Goal: Information Seeking & Learning: Learn about a topic

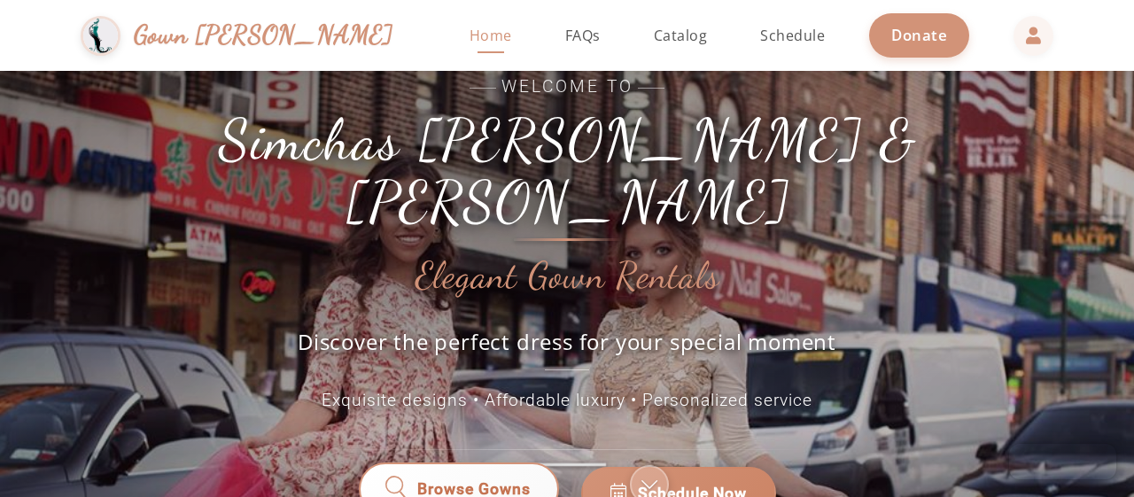
click at [471, 482] on span "Browse Gowns" at bounding box center [473, 493] width 113 height 23
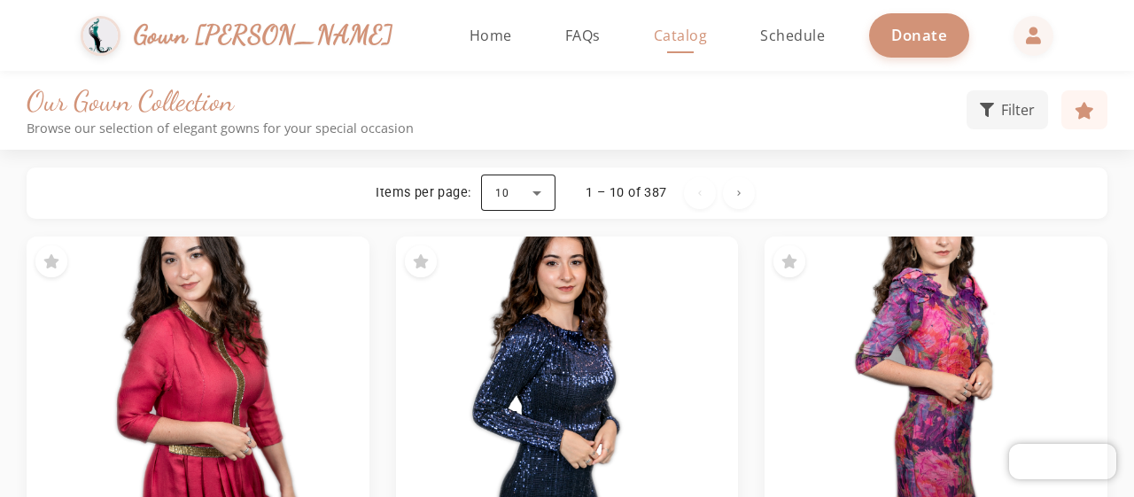
click at [541, 189] on div at bounding box center [518, 193] width 74 height 43
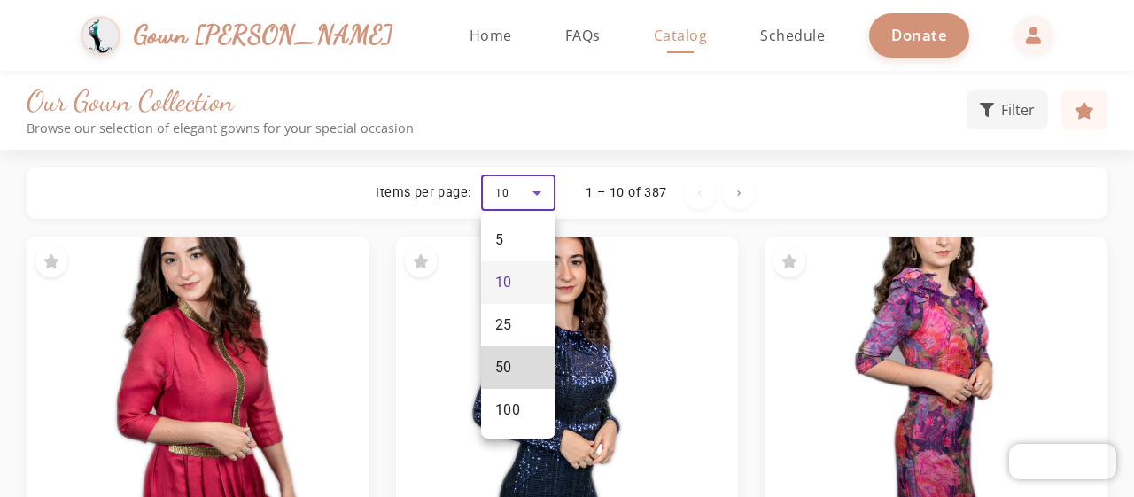
click at [521, 366] on mat-option "50" at bounding box center [518, 367] width 74 height 43
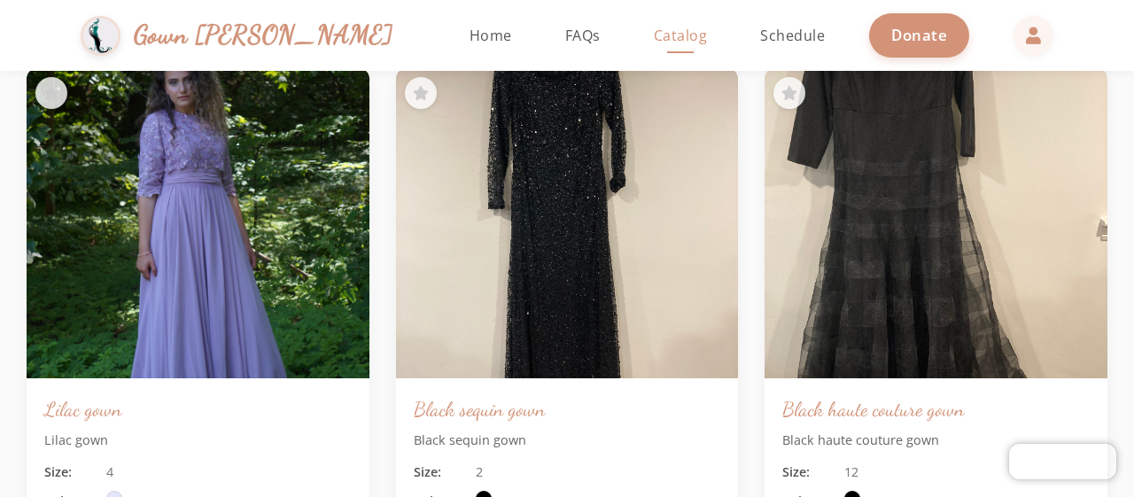
scroll to position [7264, 0]
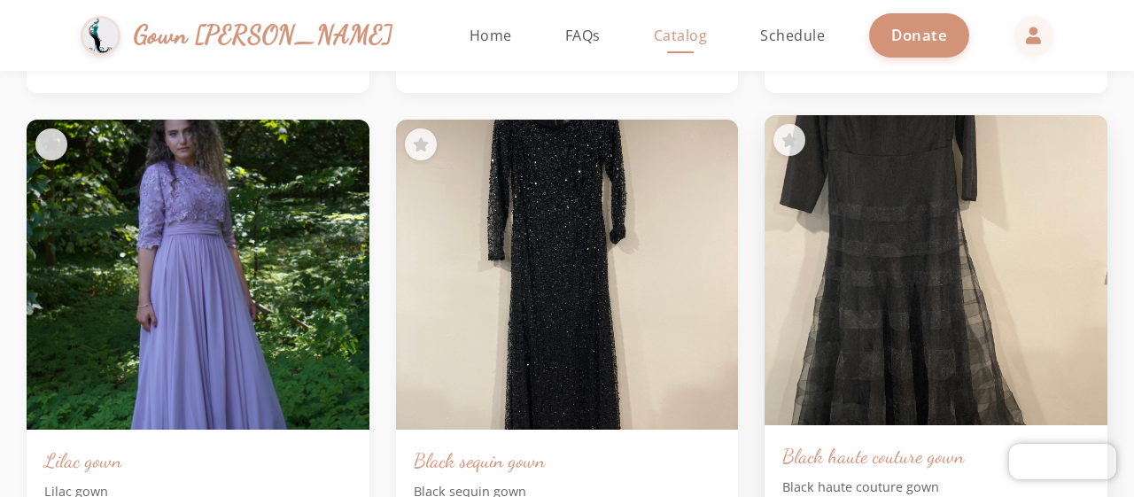
click at [890, 212] on img at bounding box center [936, 270] width 360 height 326
click at [904, 154] on img at bounding box center [936, 270] width 360 height 326
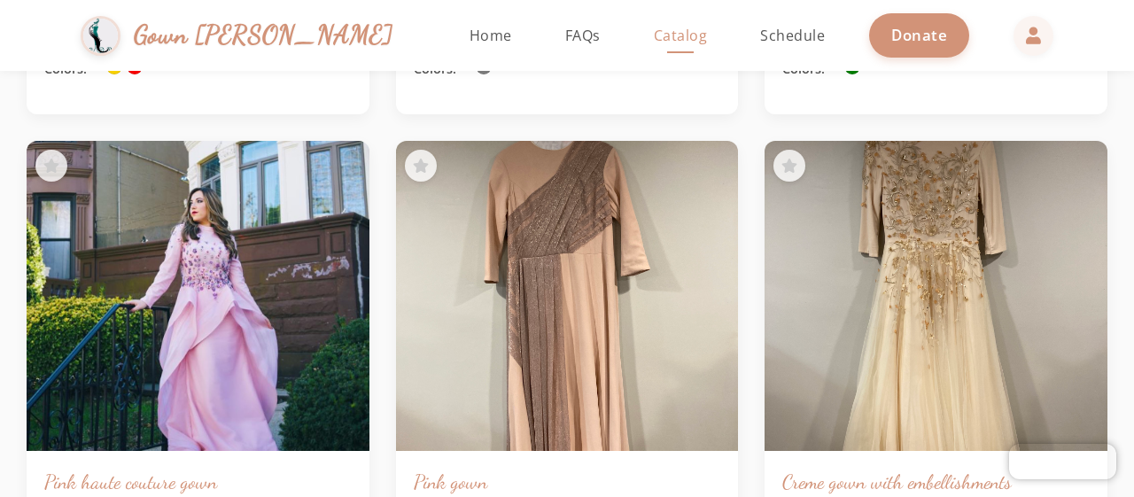
scroll to position [11339, 0]
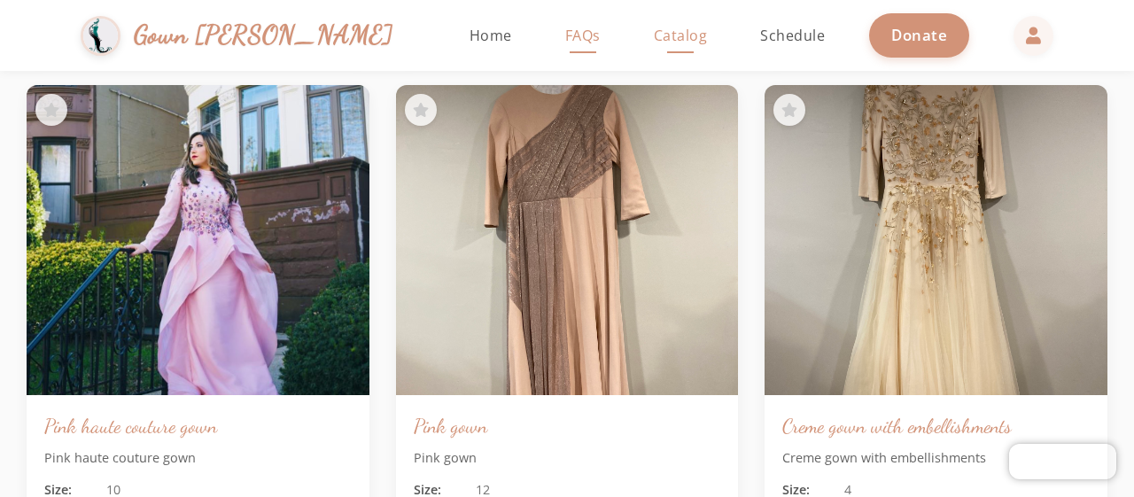
click at [565, 43] on span "FAQs" at bounding box center [582, 35] width 35 height 19
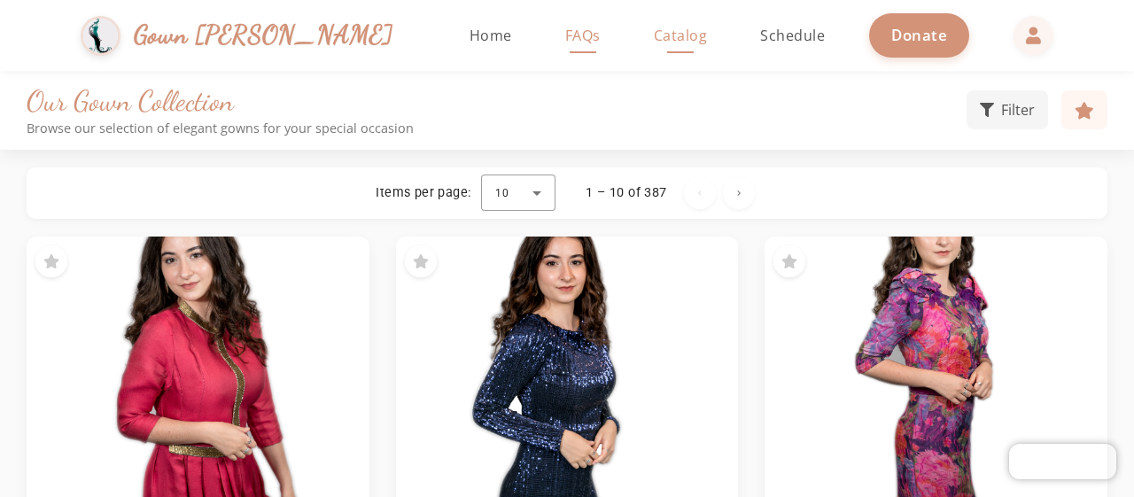
click at [565, 41] on span "FAQs" at bounding box center [582, 35] width 35 height 19
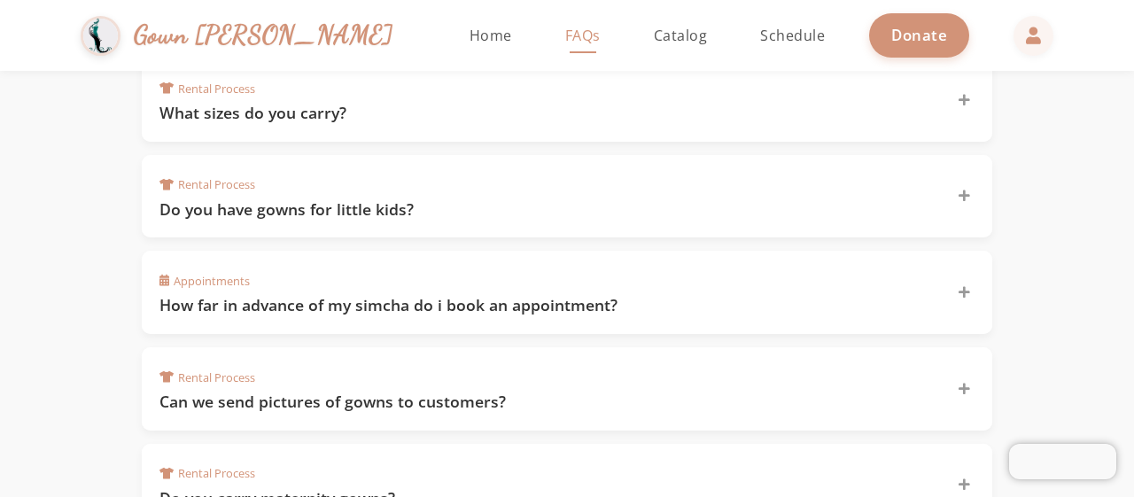
scroll to position [822, 0]
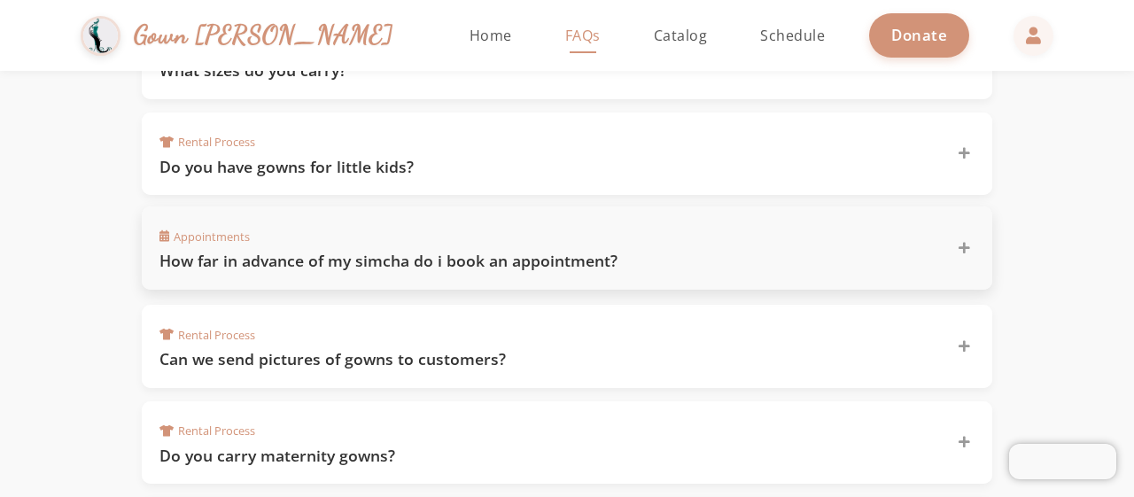
click at [354, 238] on div "Appointments How far in advance of my simcha do i book an appointment?" at bounding box center [556, 248] width 794 height 48
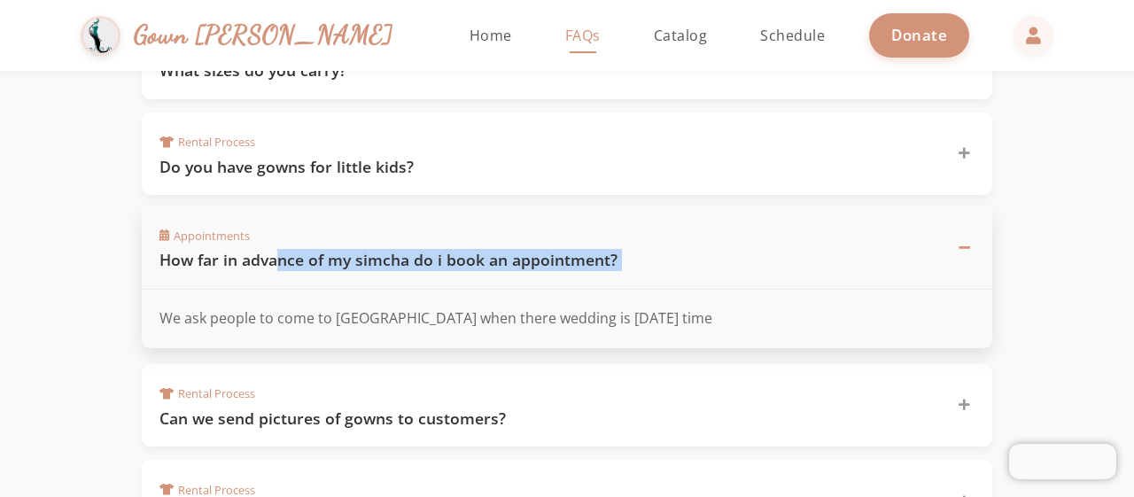
drag, startPoint x: 279, startPoint y: 256, endPoint x: 72, endPoint y: 306, distance: 213.3
click at [142, 306] on div "Appointments How far in advance of my simcha do i book an appointment? We ask p…" at bounding box center [567, 277] width 850 height 142
click at [72, 306] on section "Frequently Asked Questions Find answers to common questions about our gown rent…" at bounding box center [567, 146] width 1134 height 1794
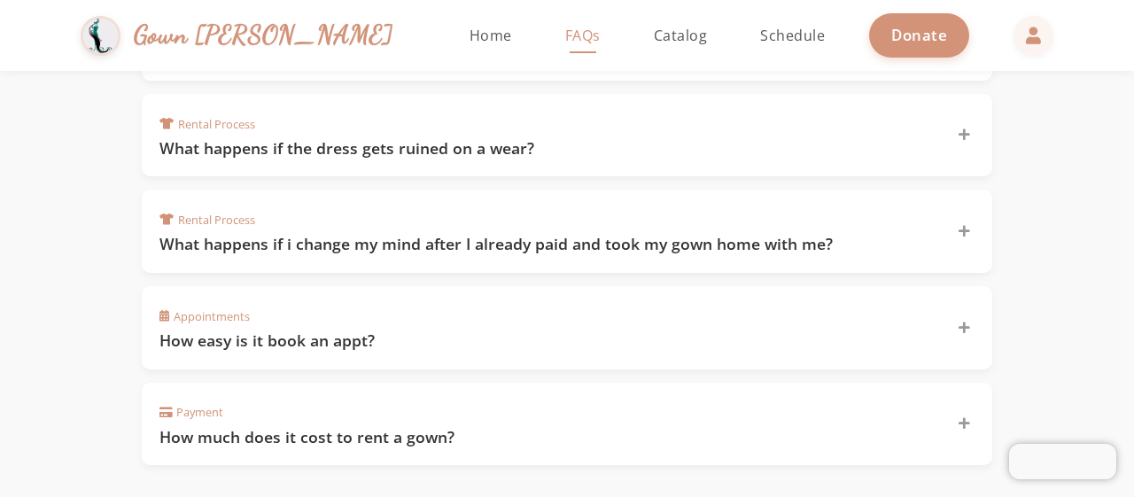
scroll to position [1336, 0]
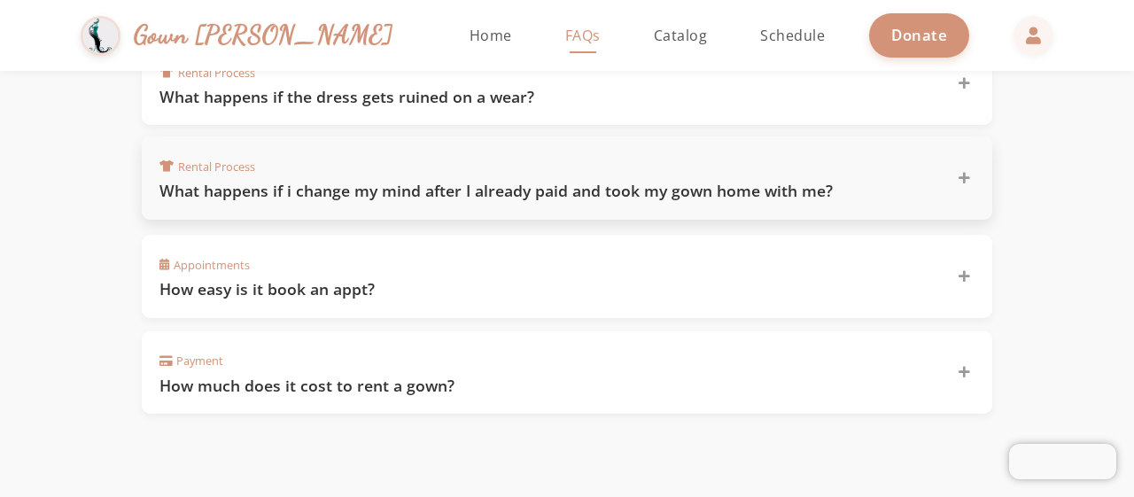
click at [427, 180] on h3 "What happens if i change my mind after I already paid and took my gown home wit…" at bounding box center [547, 191] width 776 height 22
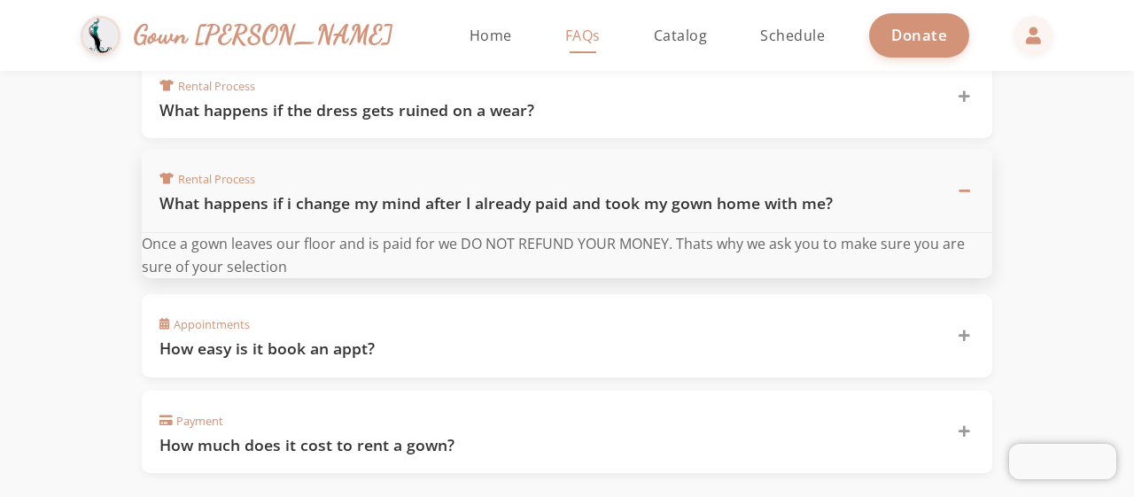
scroll to position [1277, 0]
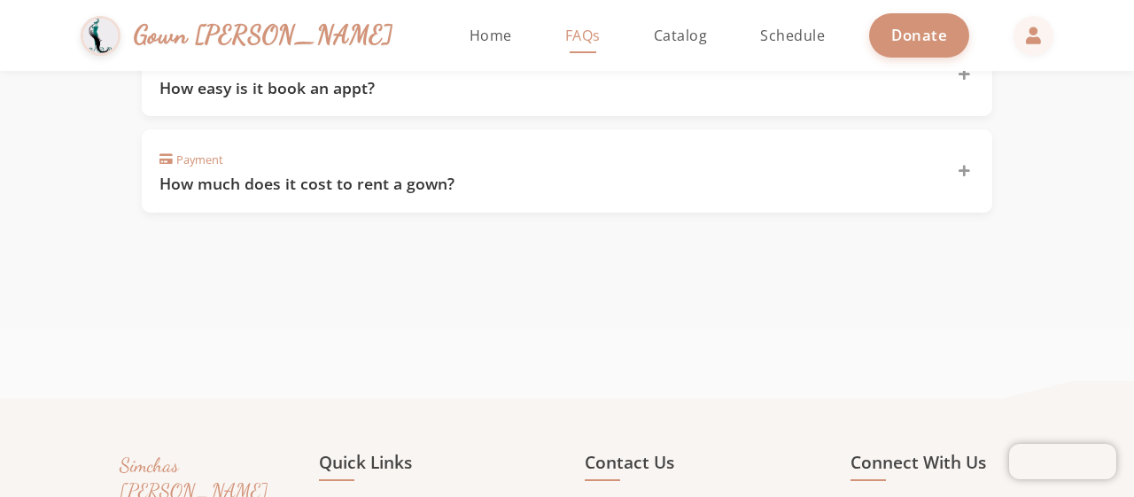
scroll to position [1637, 0]
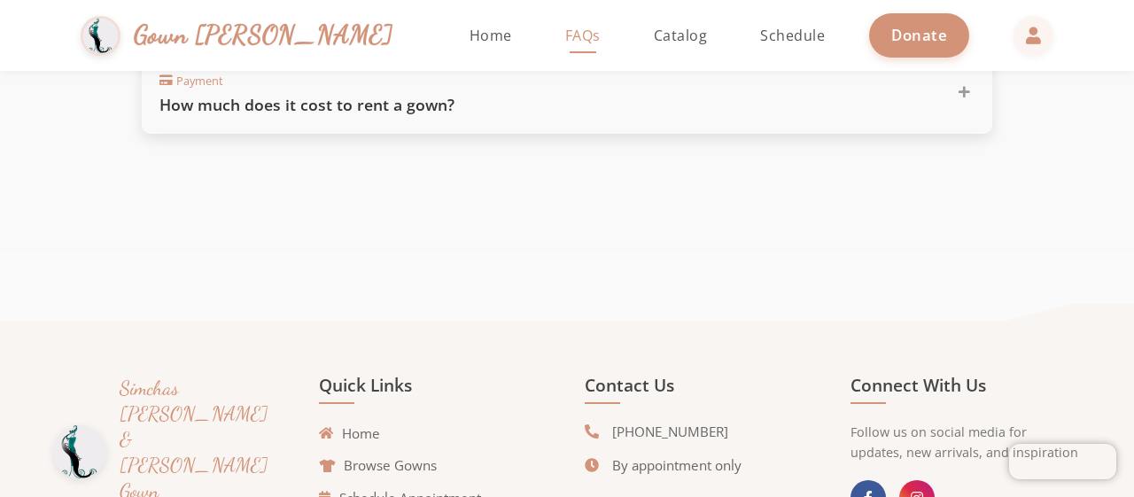
click at [384, 94] on h3 "How much does it cost to rent a gown?" at bounding box center [547, 105] width 776 height 22
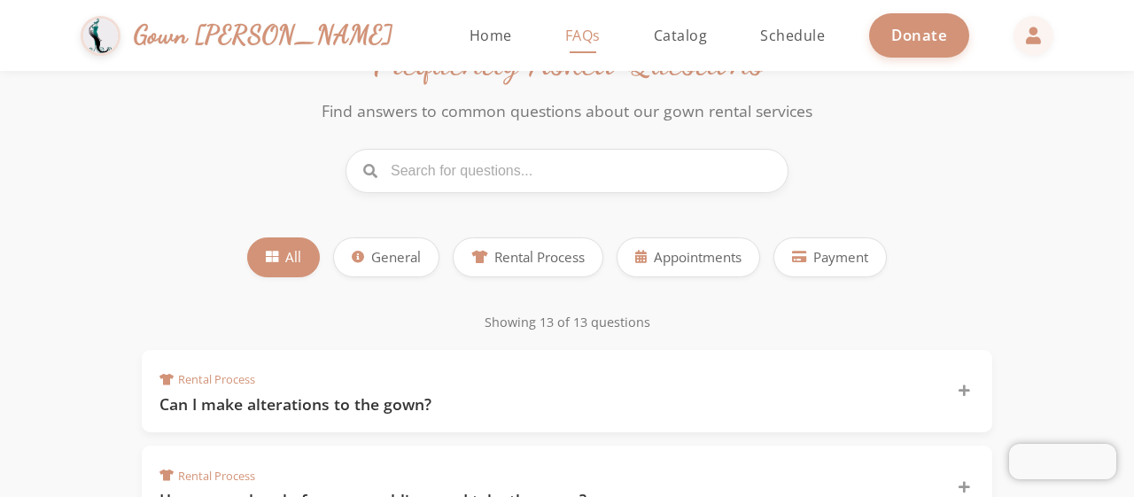
scroll to position [0, 0]
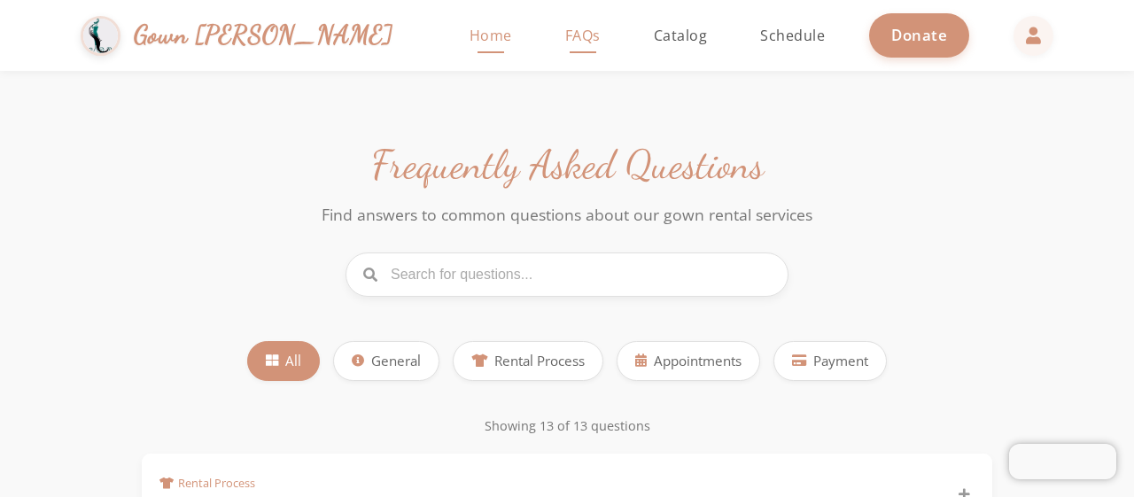
click at [469, 33] on span "Home" at bounding box center [490, 35] width 43 height 19
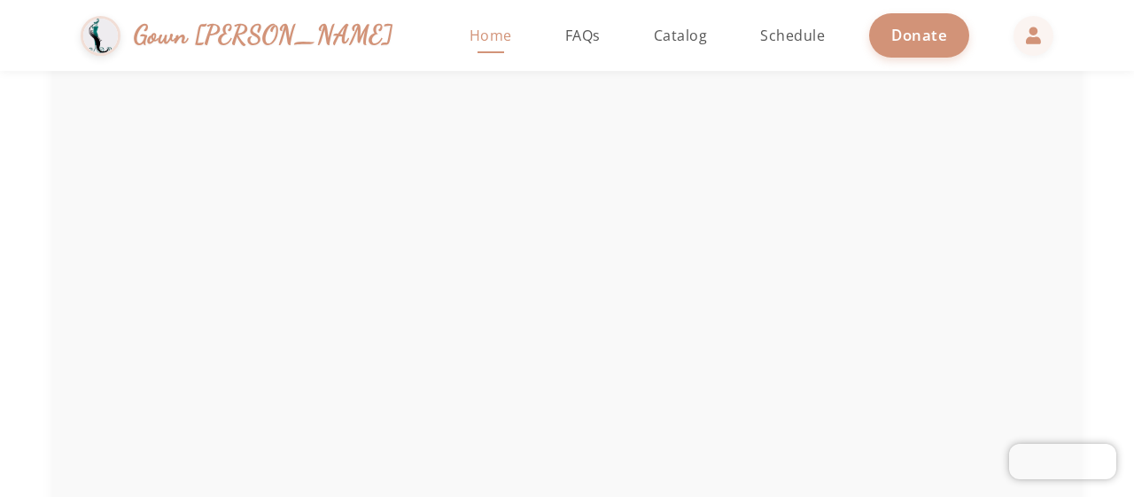
scroll to position [2796, 0]
click at [1112, 384] on section "Follow Us on Instagram Stay updated with our latest arrivals and events @gowngm…" at bounding box center [567, 217] width 1134 height 1203
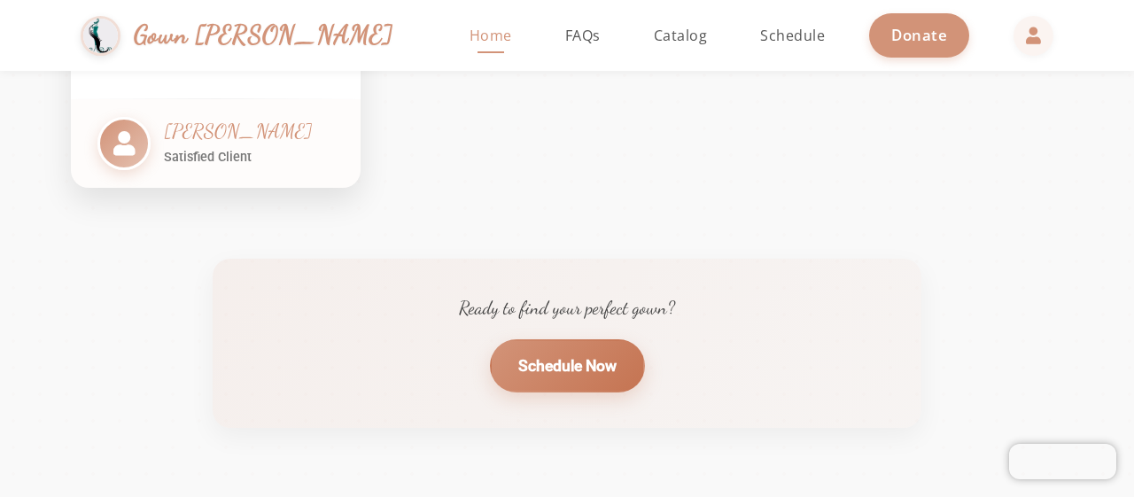
scroll to position [1858, 0]
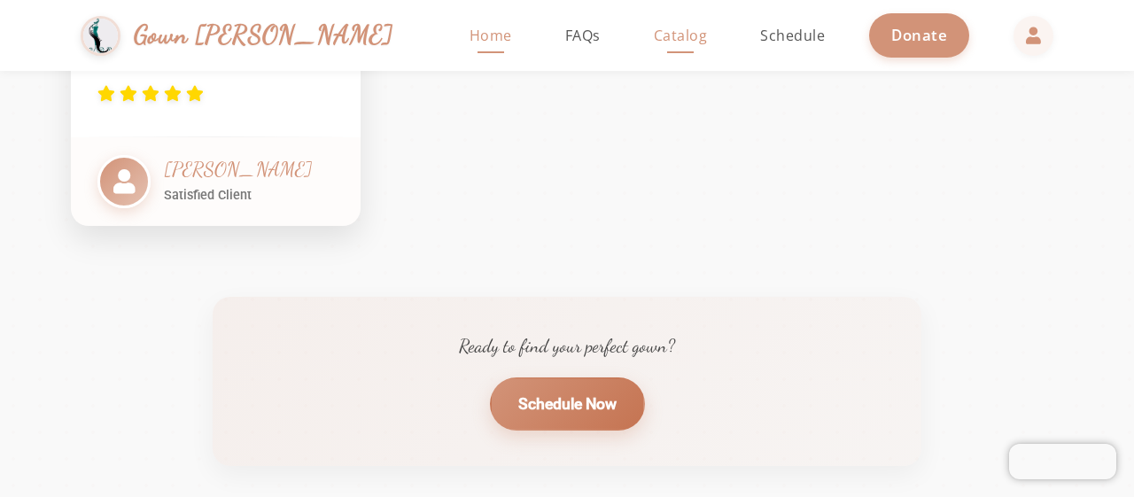
click at [636, 21] on link "Catalog" at bounding box center [680, 35] width 89 height 71
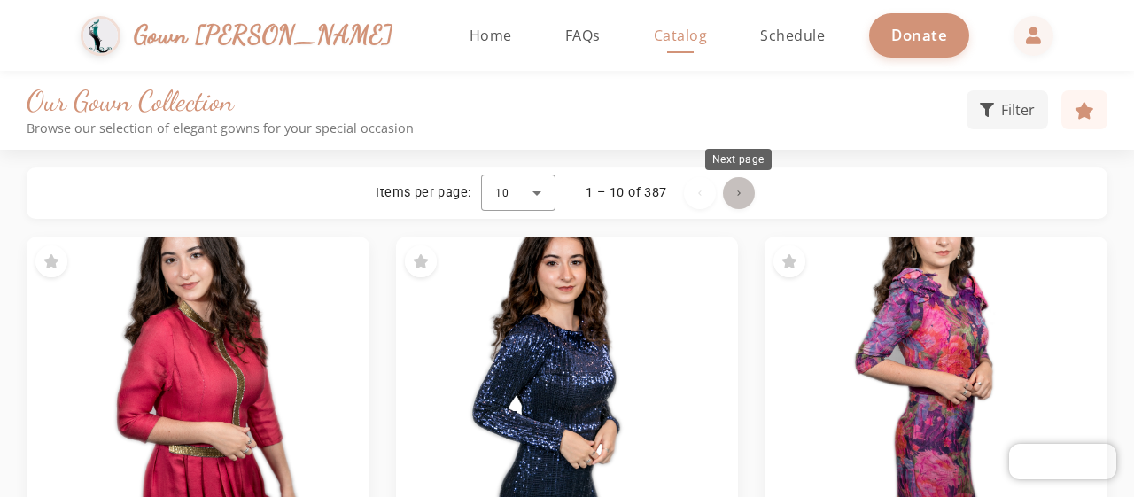
click at [734, 190] on span "Next page" at bounding box center [739, 193] width 43 height 43
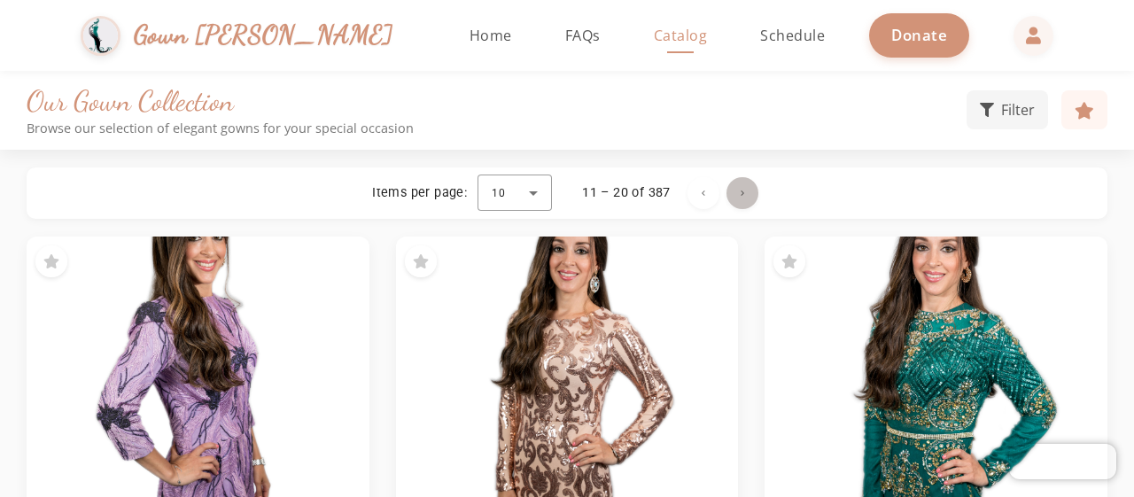
click at [734, 190] on span "Next page" at bounding box center [742, 193] width 43 height 43
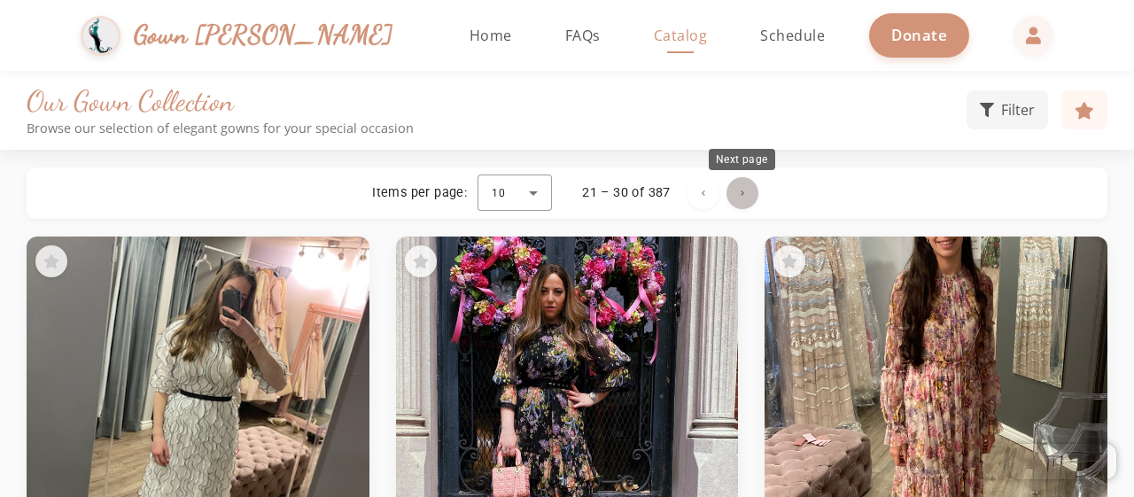
click at [734, 190] on span "Next page" at bounding box center [742, 193] width 43 height 43
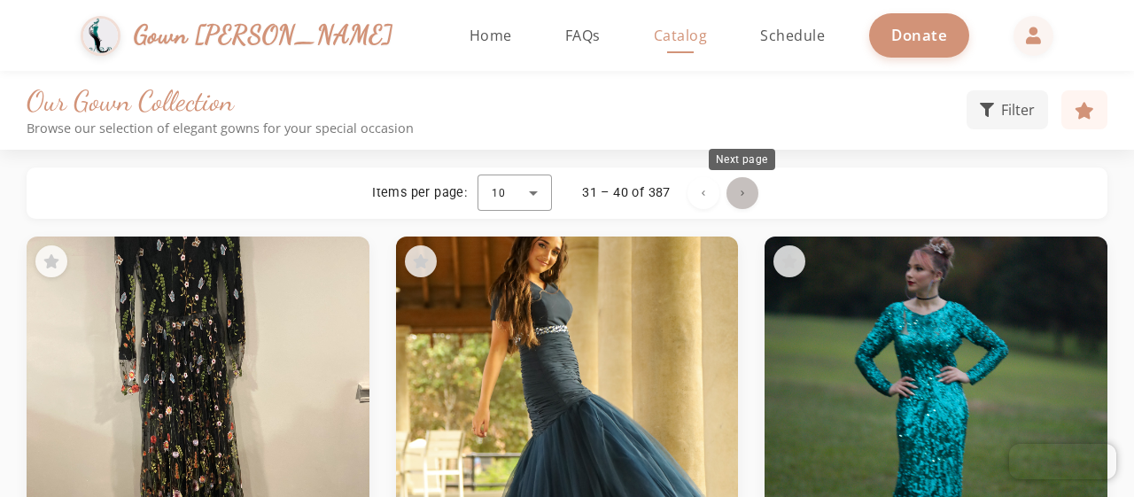
click at [734, 190] on span "Next page" at bounding box center [742, 193] width 43 height 43
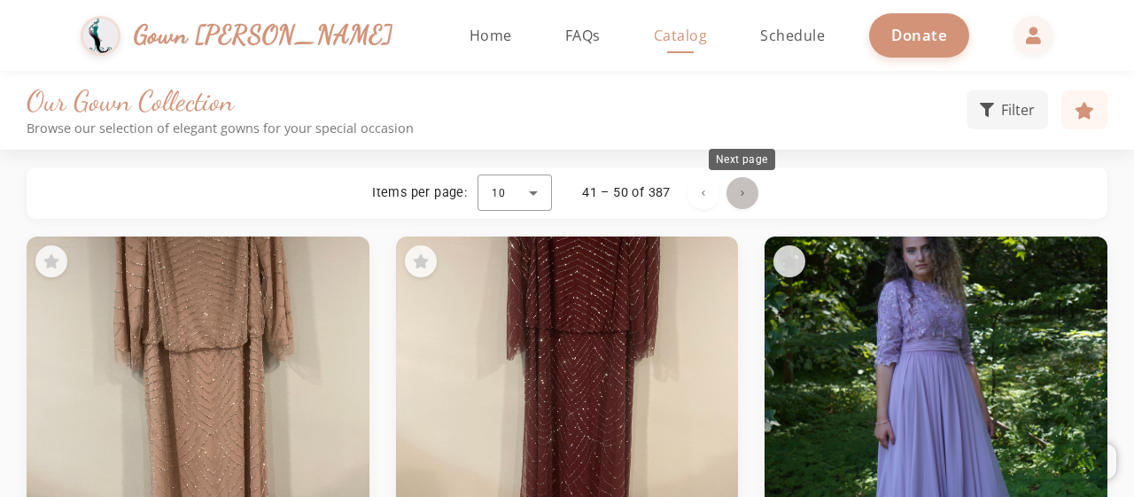
click at [734, 190] on span "Next page" at bounding box center [742, 193] width 43 height 43
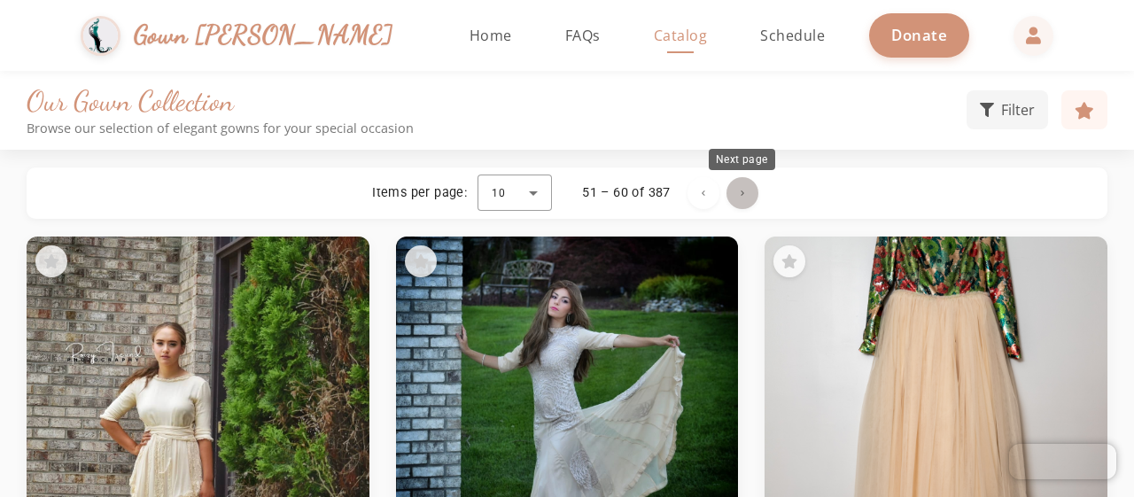
click at [734, 190] on span "Next page" at bounding box center [742, 193] width 43 height 43
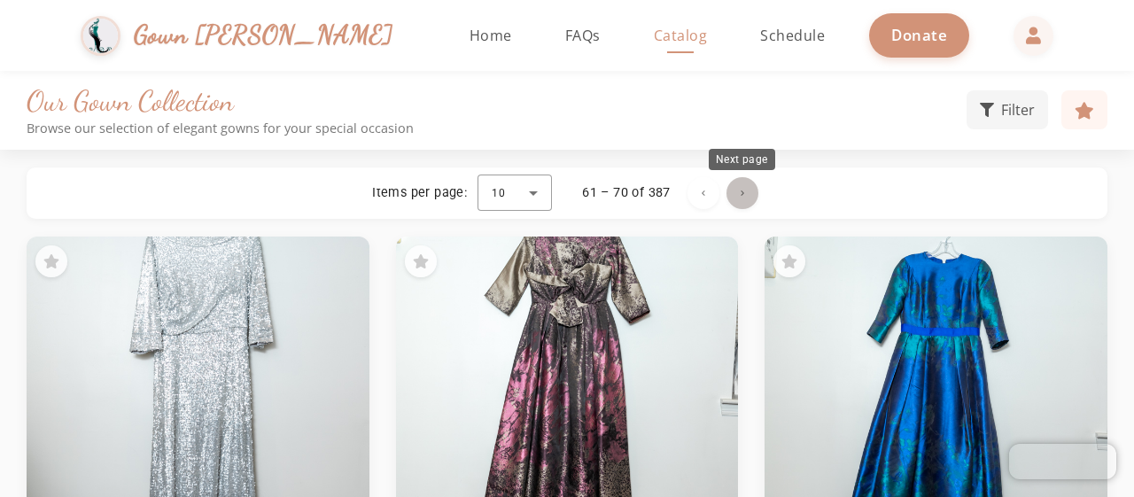
click at [734, 190] on span "Next page" at bounding box center [742, 193] width 43 height 43
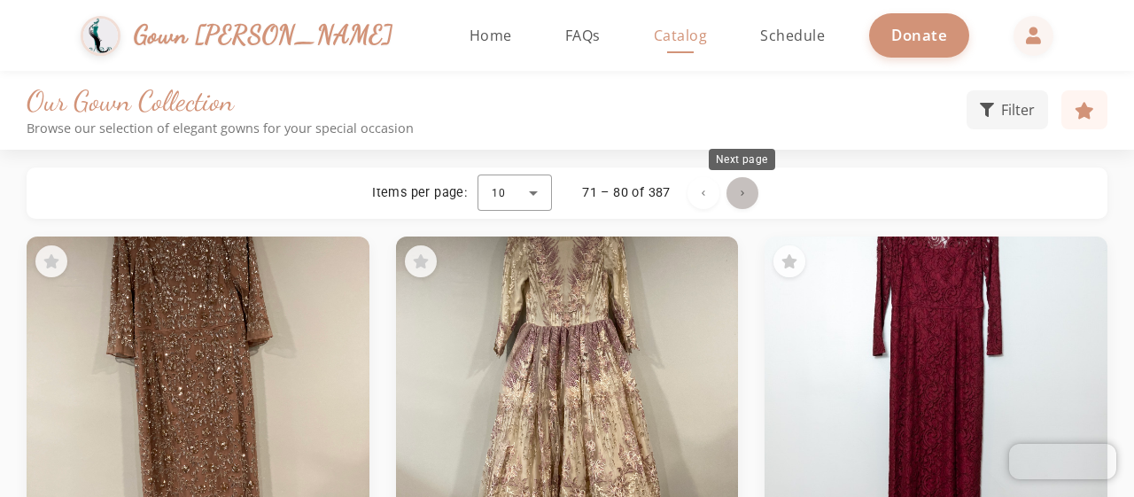
click at [734, 190] on span "Next page" at bounding box center [742, 193] width 43 height 43
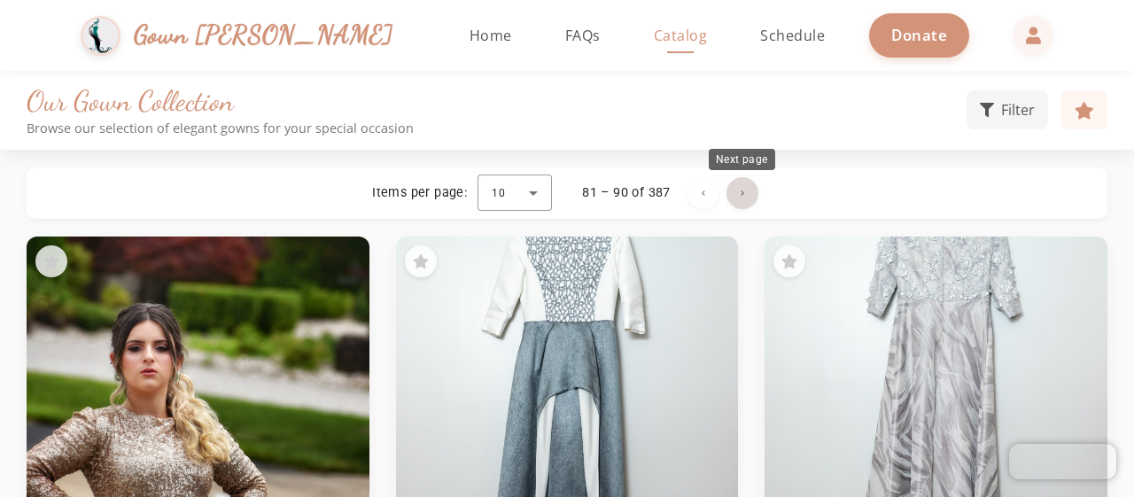
click at [734, 190] on span "Next page" at bounding box center [742, 193] width 43 height 43
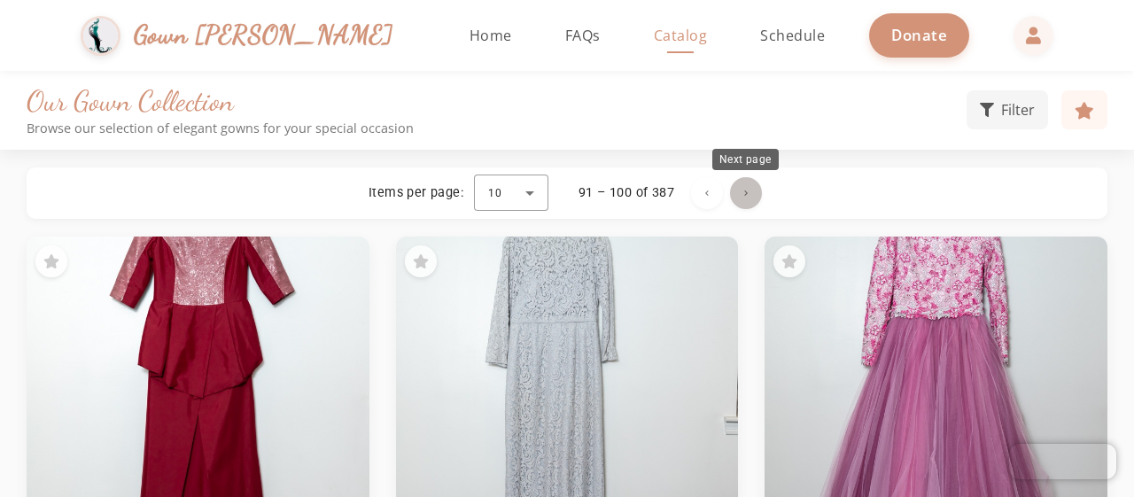
click at [734, 190] on span "Next page" at bounding box center [746, 193] width 43 height 43
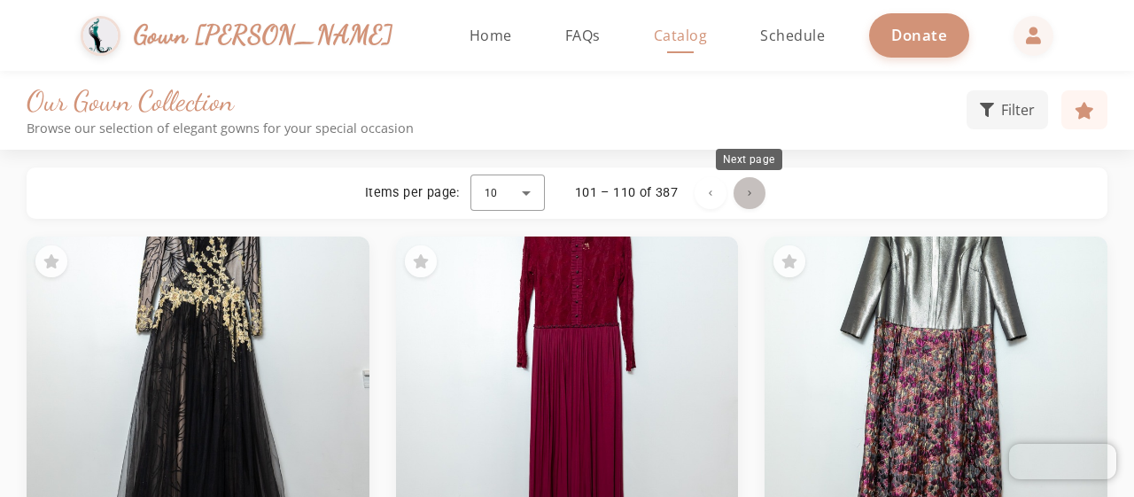
click at [756, 190] on span "Next page" at bounding box center [749, 193] width 43 height 43
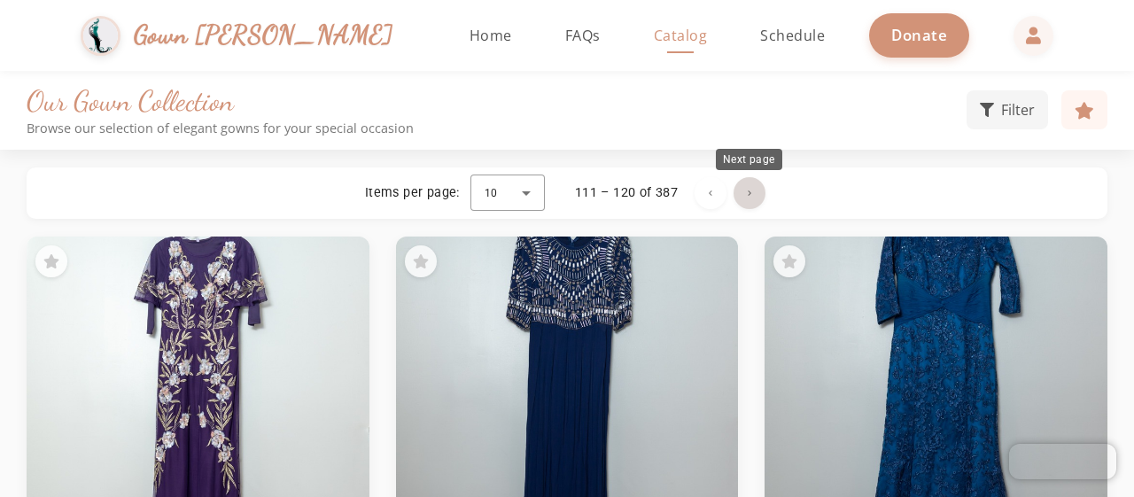
click at [756, 190] on span "Next page" at bounding box center [749, 193] width 43 height 43
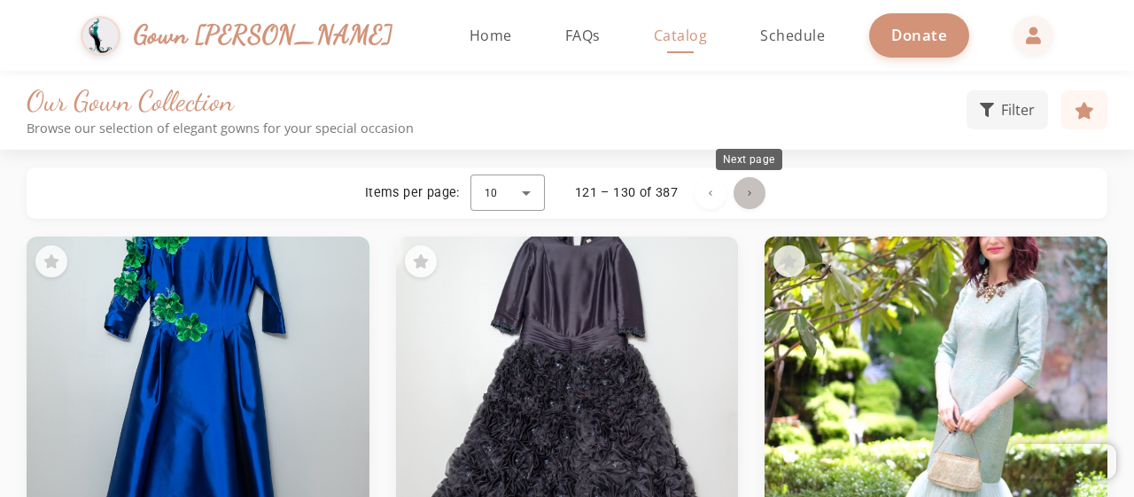
click at [754, 183] on span "Next page" at bounding box center [749, 193] width 43 height 43
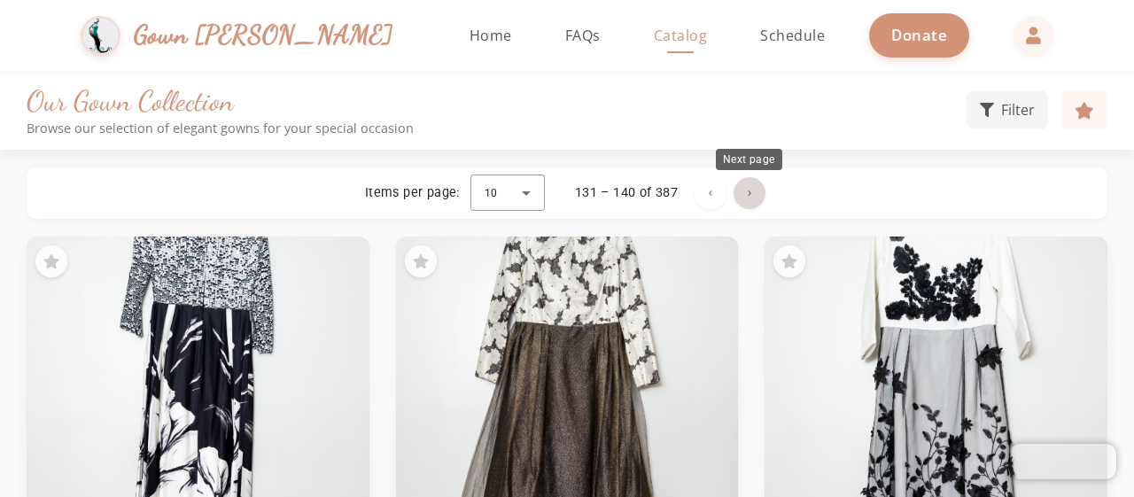
click at [749, 190] on span "Next page" at bounding box center [749, 193] width 43 height 43
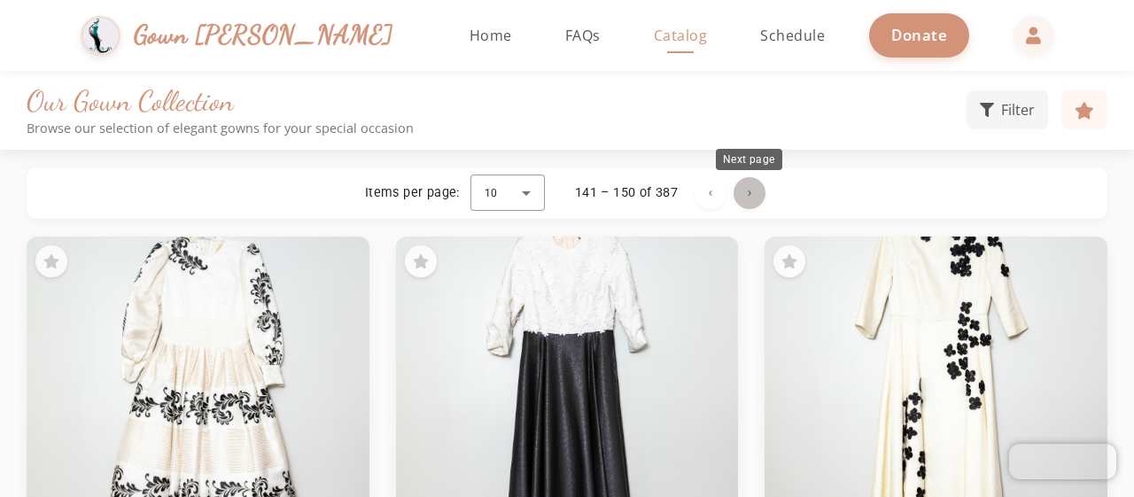
click at [752, 187] on span "Next page" at bounding box center [749, 193] width 43 height 43
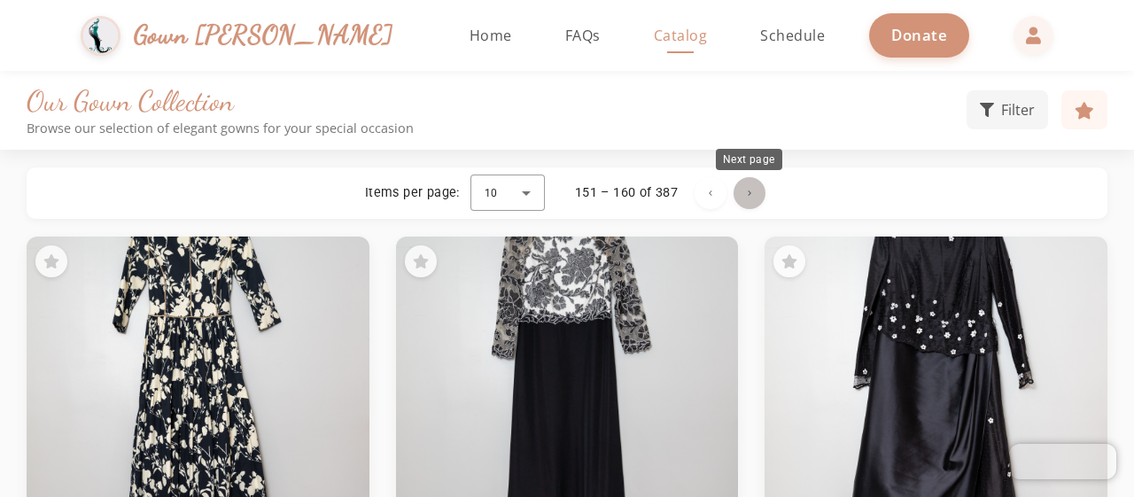
click at [752, 187] on span "Next page" at bounding box center [749, 193] width 43 height 43
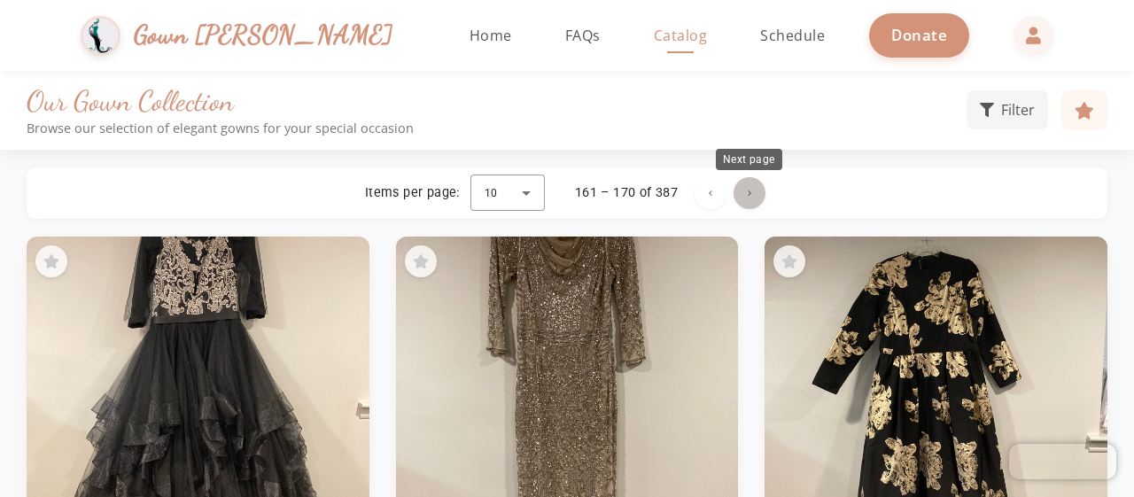
click at [752, 184] on span "Next page" at bounding box center [749, 193] width 43 height 43
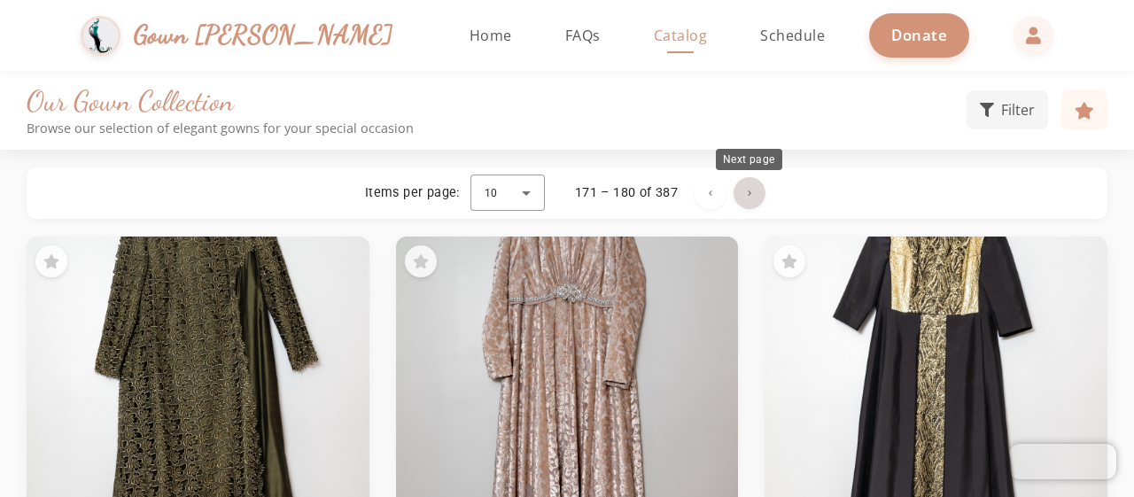
click at [752, 184] on span "Next page" at bounding box center [749, 193] width 43 height 43
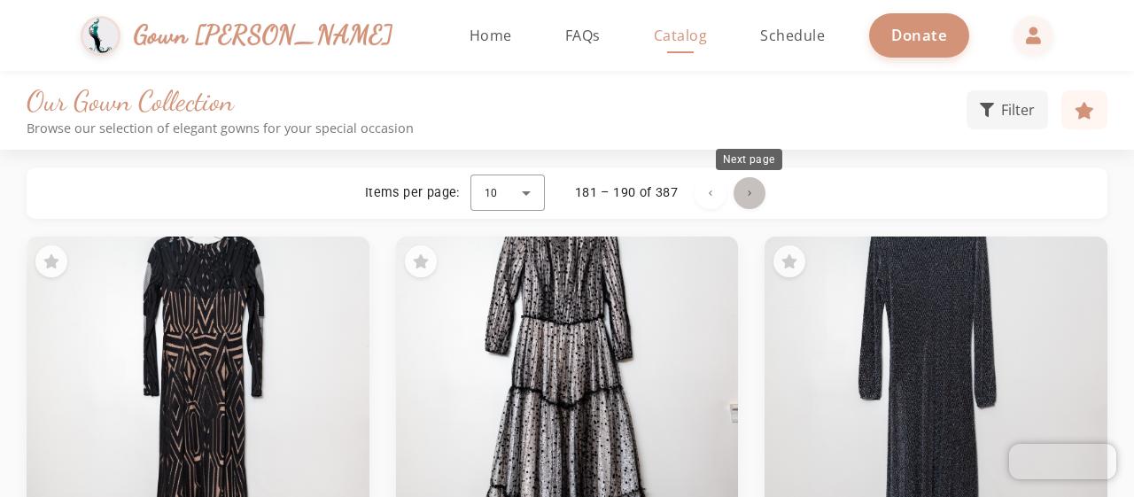
click at [752, 192] on span "Next page" at bounding box center [749, 193] width 43 height 43
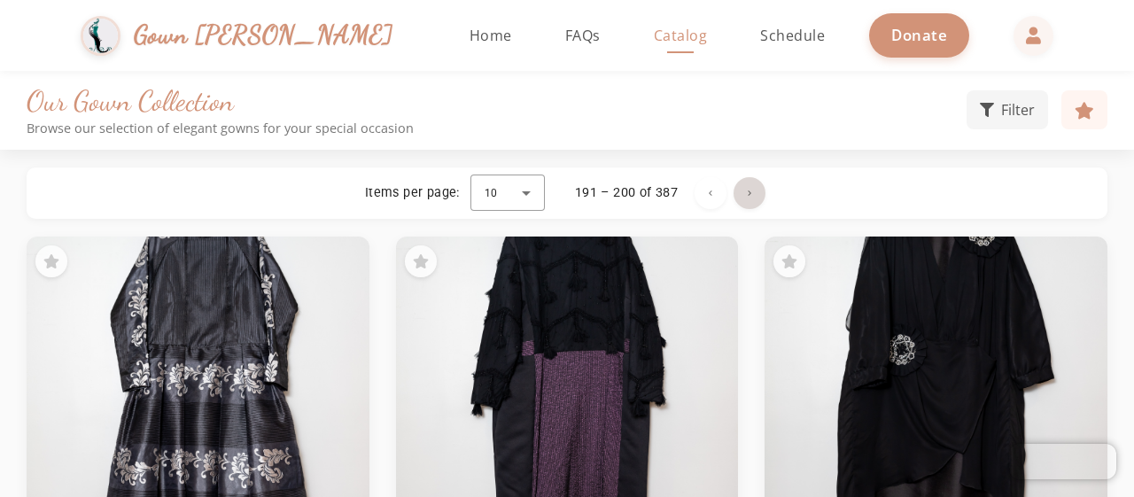
click at [752, 192] on span "Next page" at bounding box center [749, 193] width 43 height 43
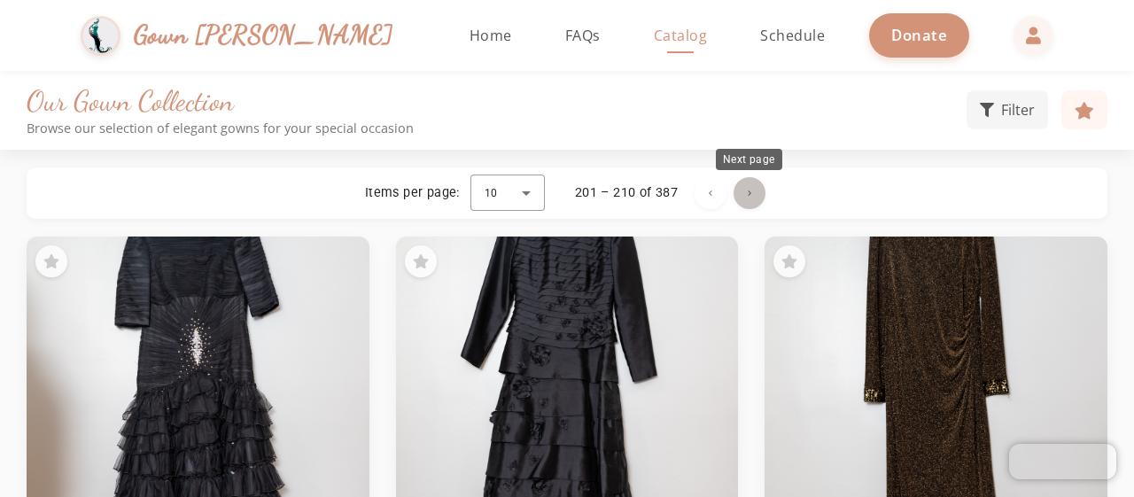
click at [752, 192] on span "Next page" at bounding box center [749, 193] width 43 height 43
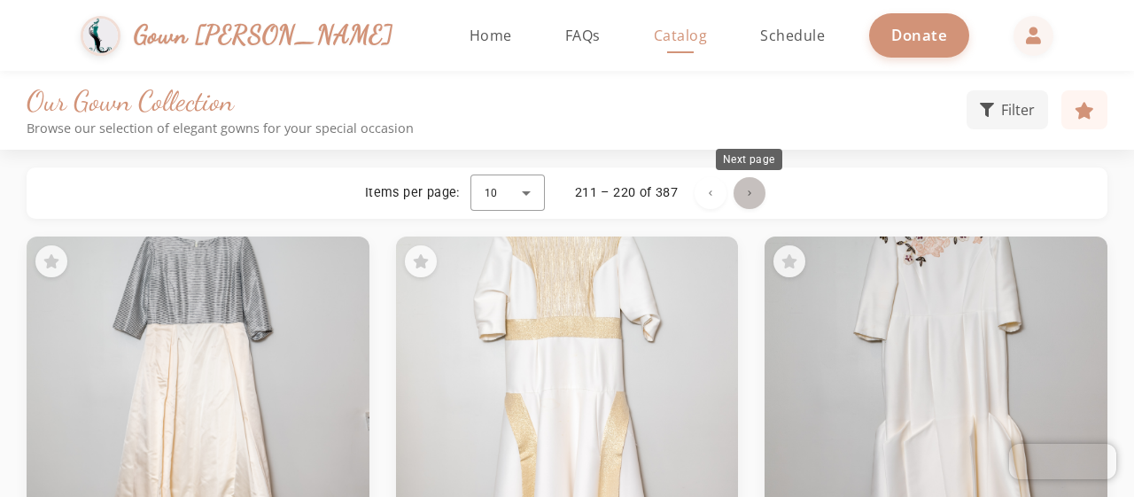
click at [752, 192] on span "Next page" at bounding box center [749, 193] width 43 height 43
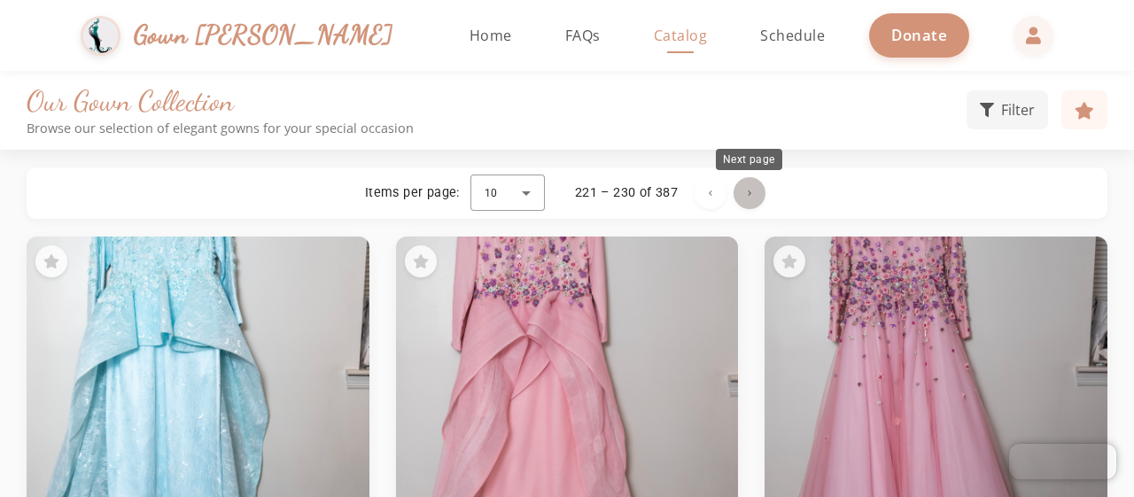
click at [752, 192] on span "Next page" at bounding box center [749, 193] width 43 height 43
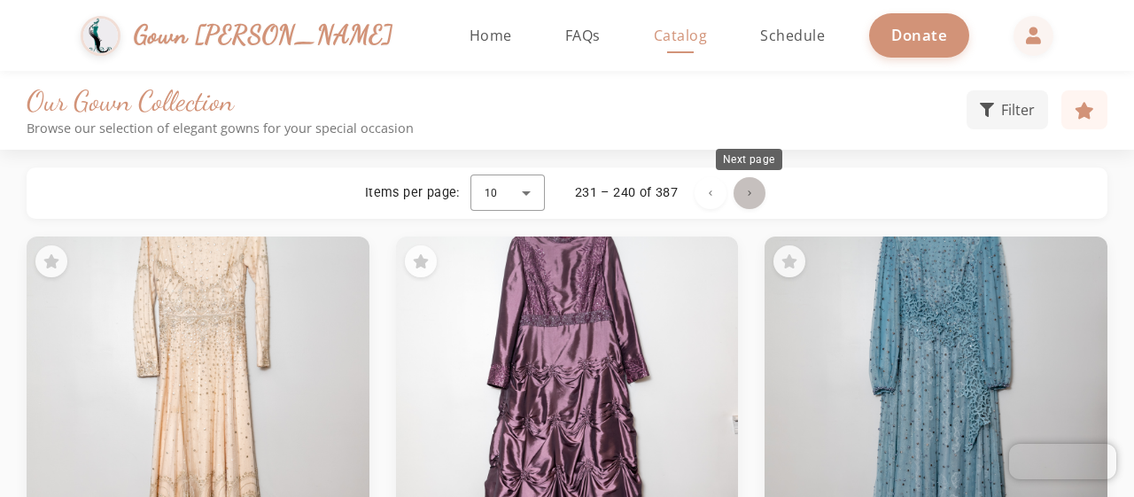
click at [747, 195] on span "Next page" at bounding box center [749, 193] width 43 height 43
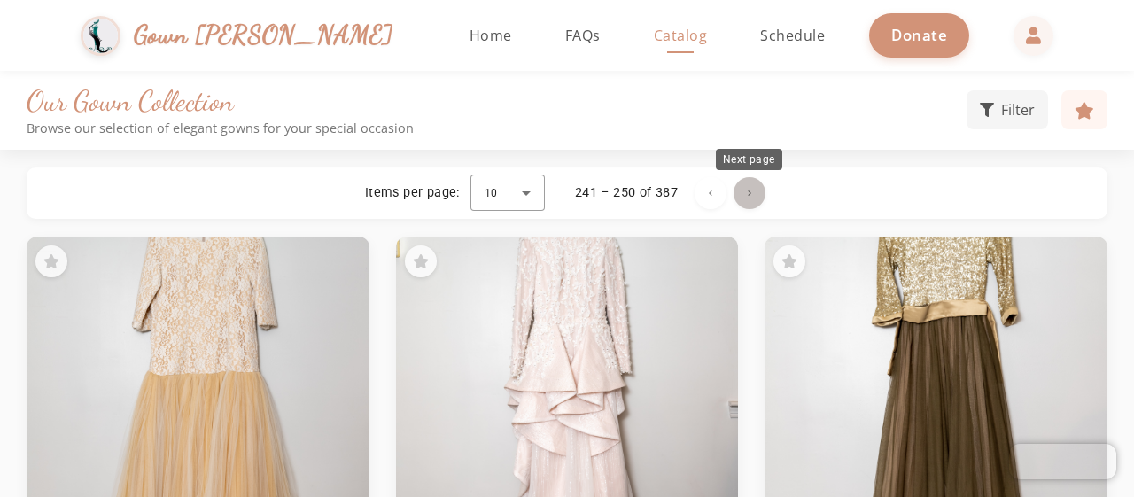
click at [747, 194] on span "Next page" at bounding box center [749, 193] width 43 height 43
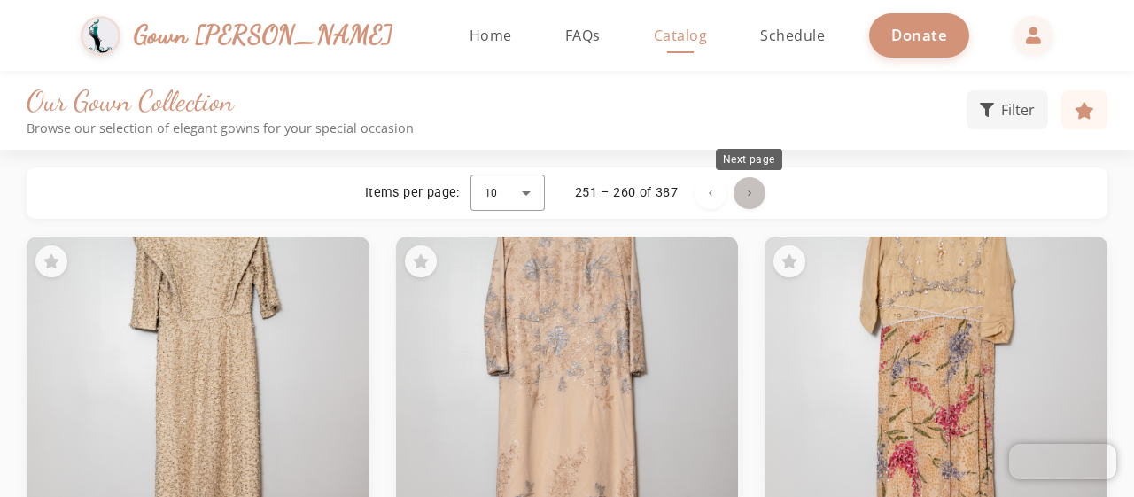
click at [747, 194] on span "Next page" at bounding box center [749, 193] width 43 height 43
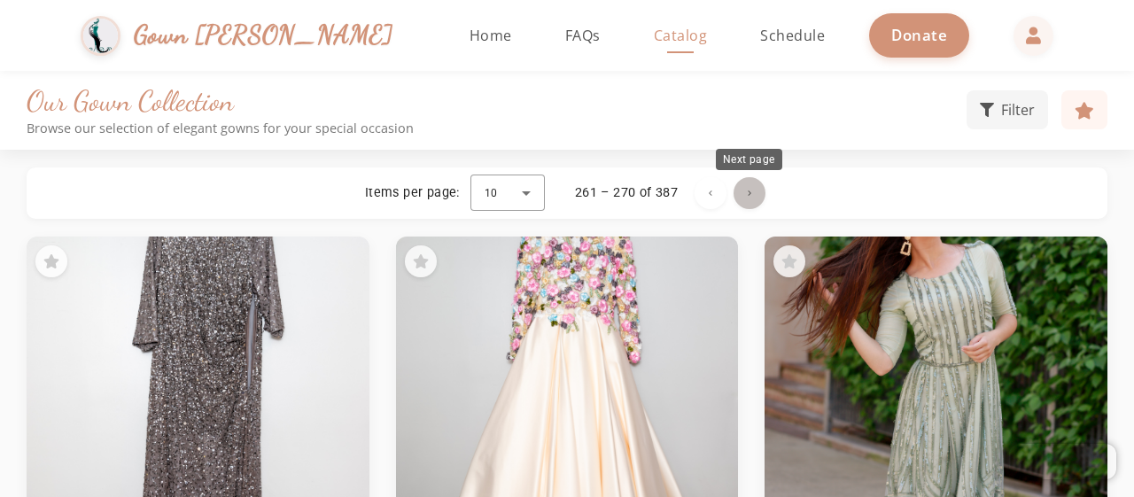
click at [747, 194] on span "Next page" at bounding box center [749, 193] width 43 height 43
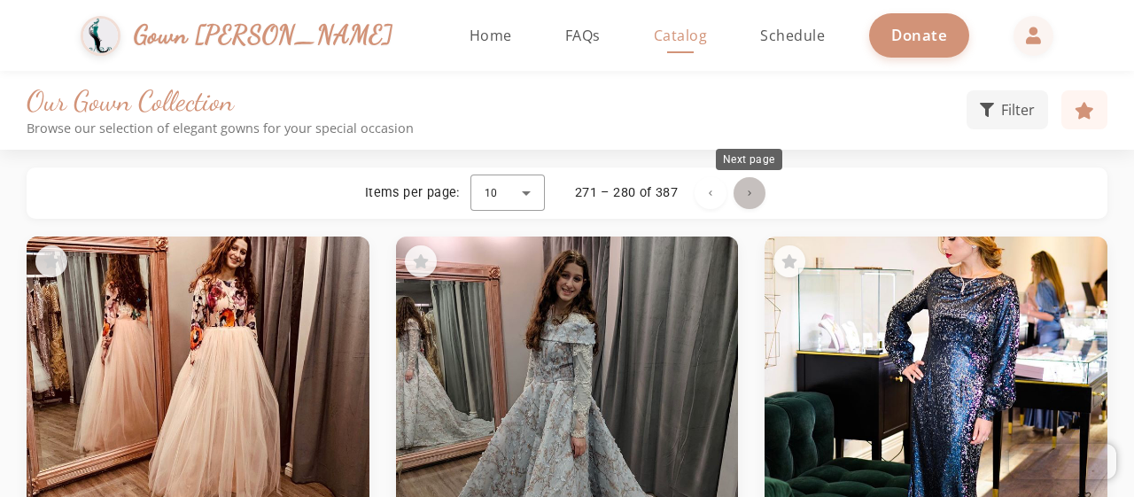
click at [747, 194] on span "Next page" at bounding box center [749, 193] width 43 height 43
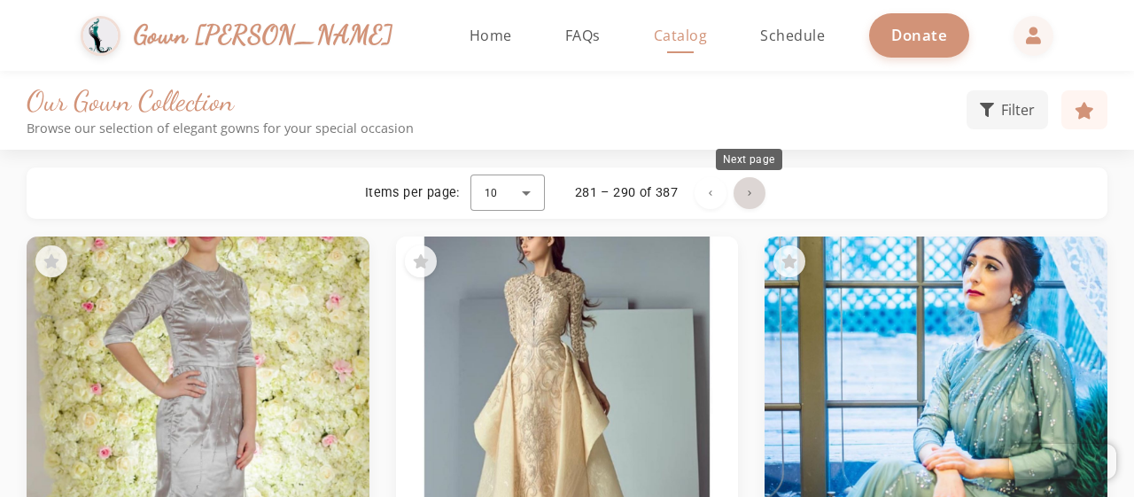
click at [743, 193] on span "Next page" at bounding box center [749, 193] width 43 height 43
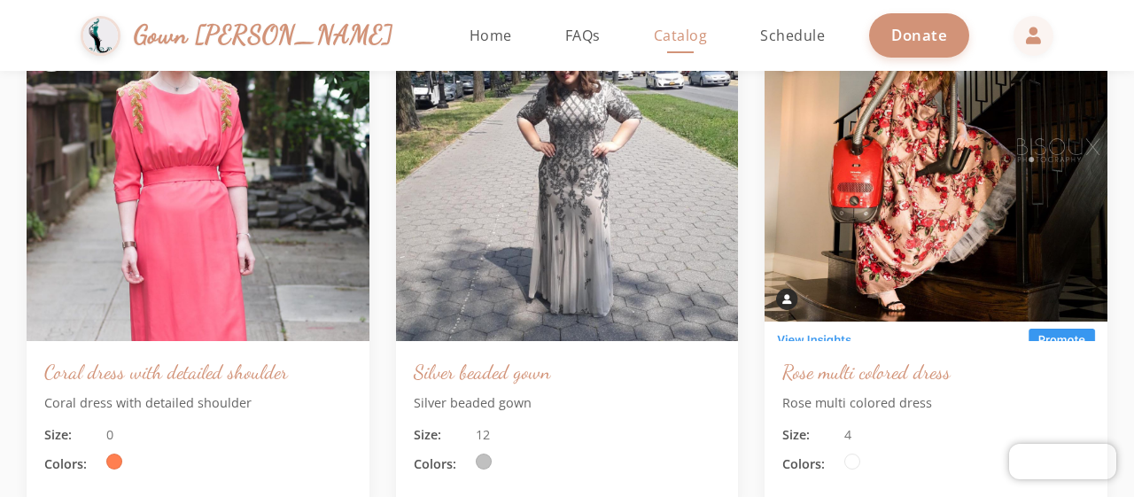
scroll to position [154, 0]
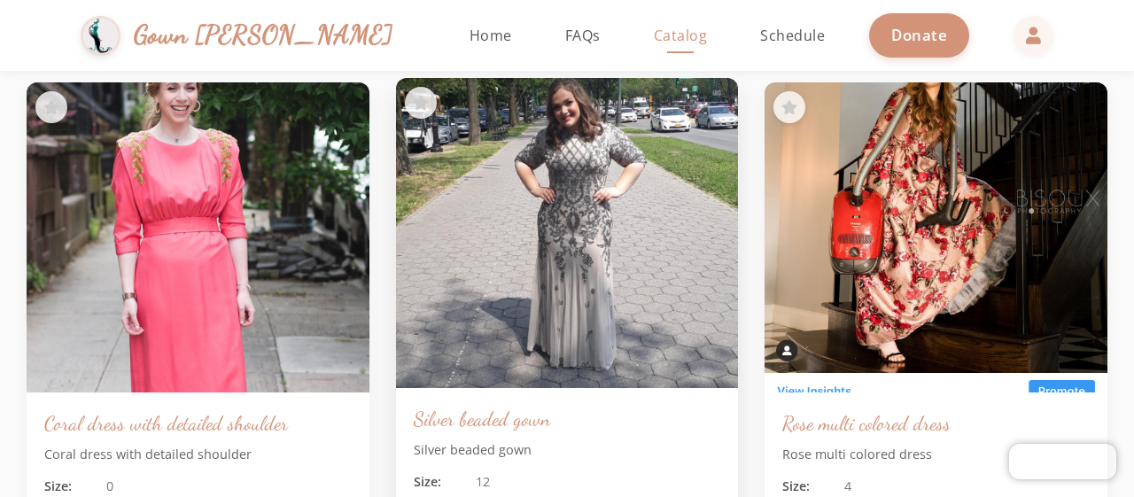
click at [574, 204] on img at bounding box center [567, 233] width 360 height 326
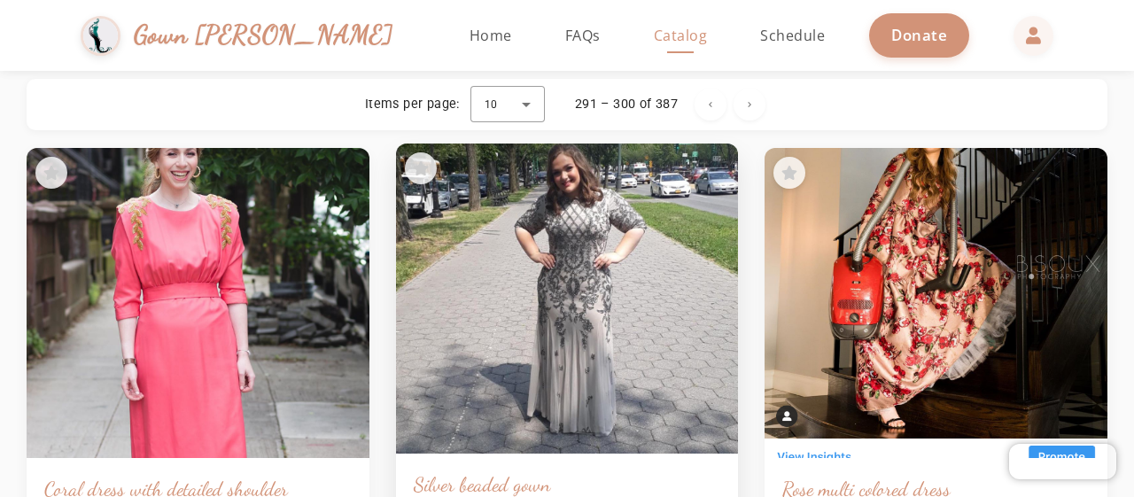
scroll to position [0, 0]
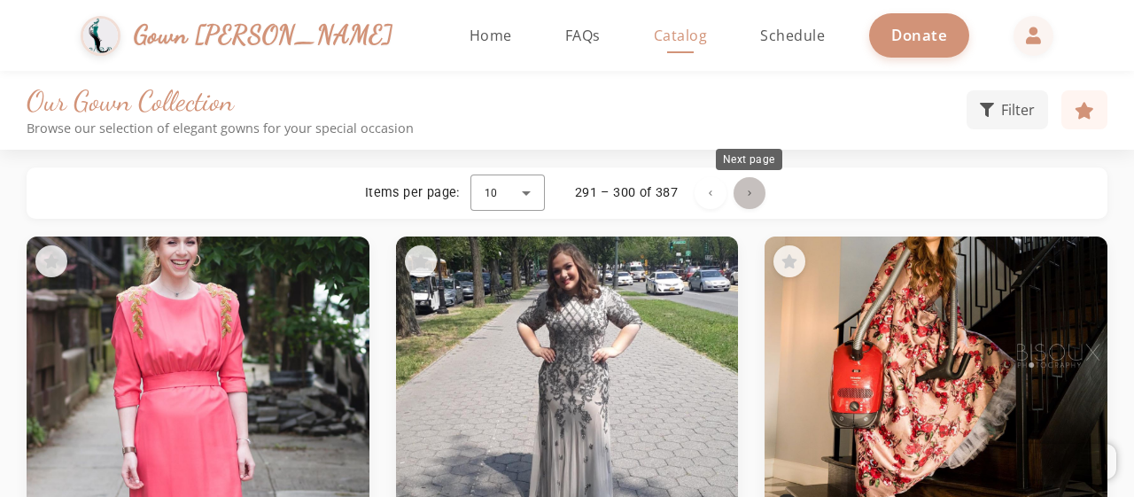
click at [752, 197] on span "Next page" at bounding box center [749, 193] width 43 height 43
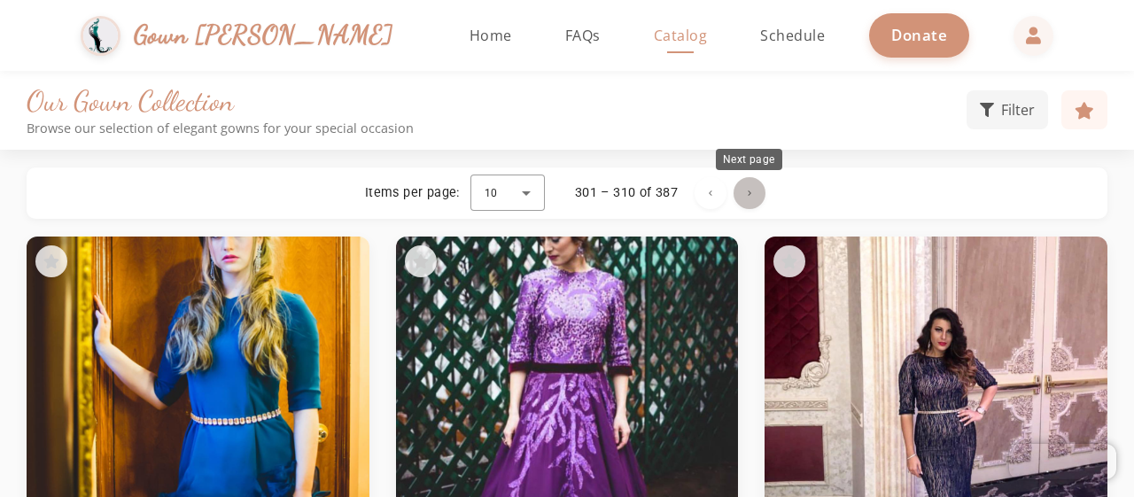
click at [752, 197] on span "Next page" at bounding box center [749, 193] width 43 height 43
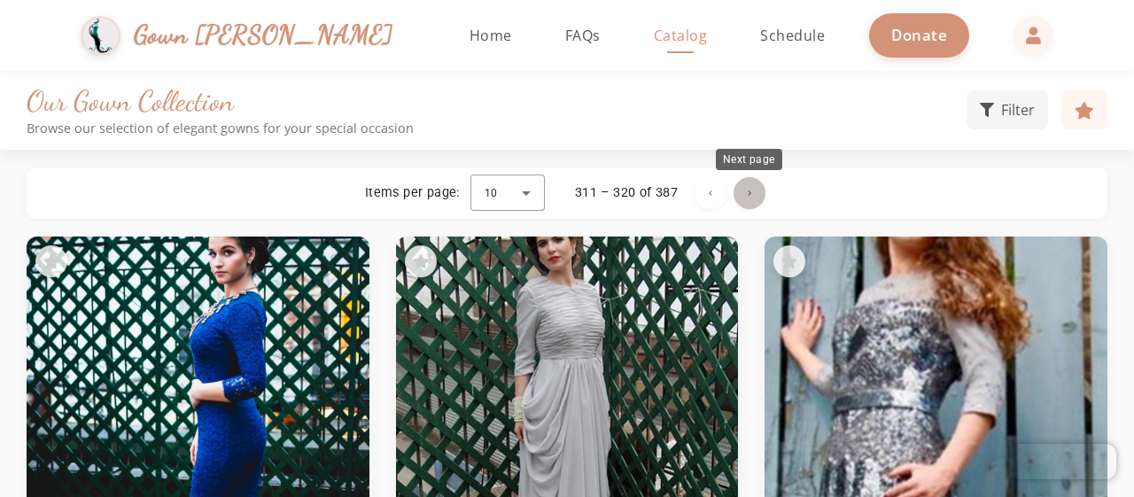
click at [752, 197] on span "Next page" at bounding box center [749, 193] width 43 height 43
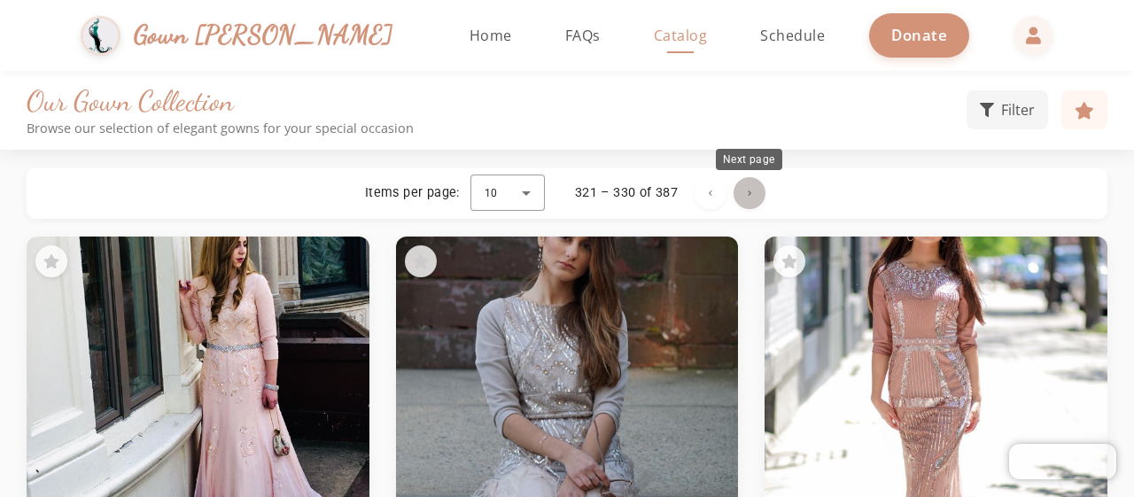
click at [752, 197] on span "Next page" at bounding box center [749, 193] width 43 height 43
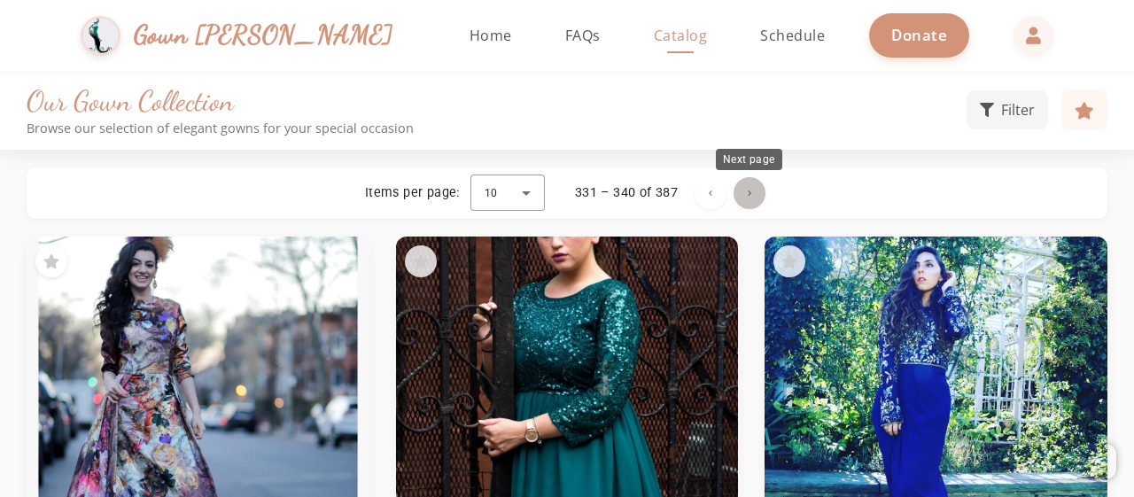
click at [752, 197] on span "Next page" at bounding box center [749, 193] width 43 height 43
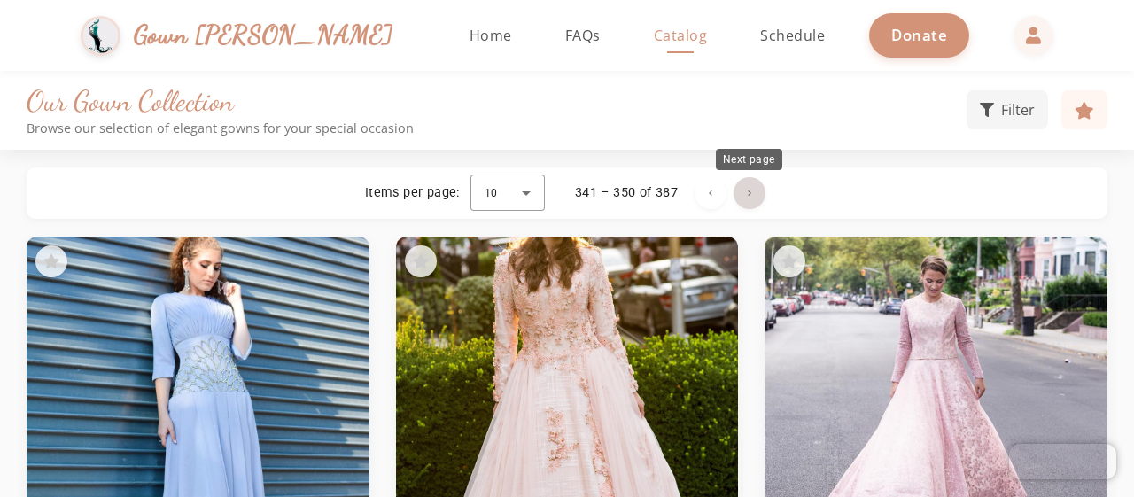
click at [741, 199] on span "Next page" at bounding box center [749, 193] width 43 height 43
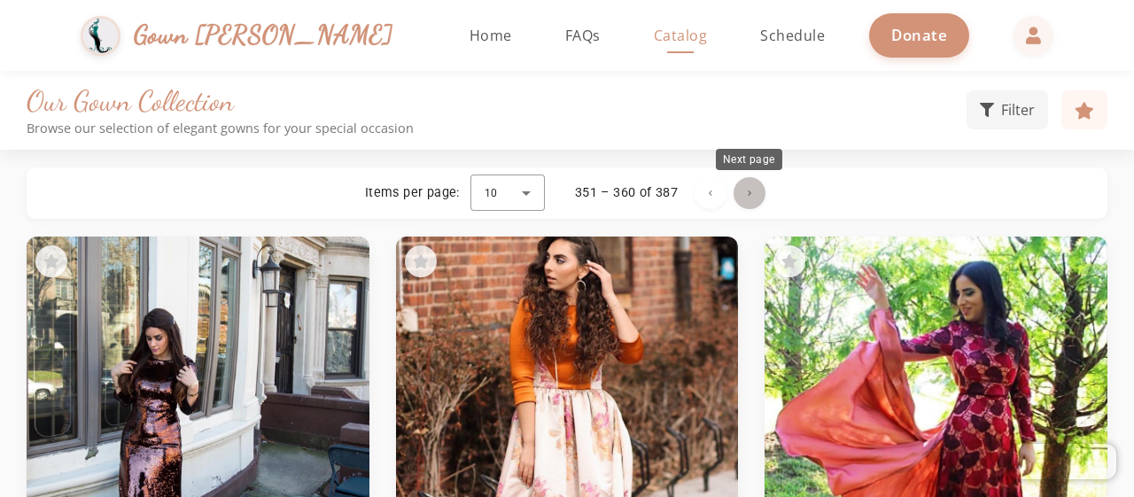
click at [741, 199] on span "Next page" at bounding box center [749, 193] width 43 height 43
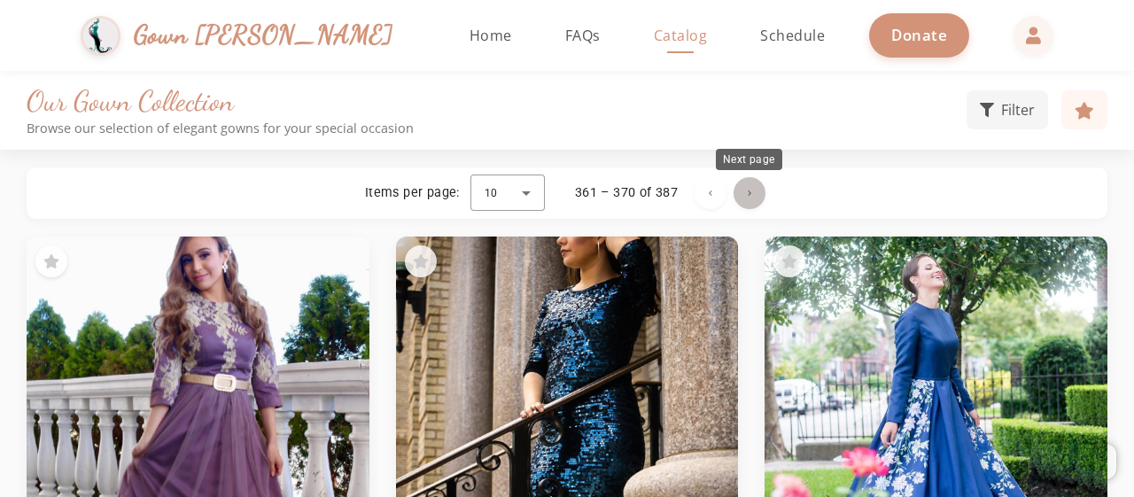
click at [741, 199] on span "Next page" at bounding box center [749, 193] width 43 height 43
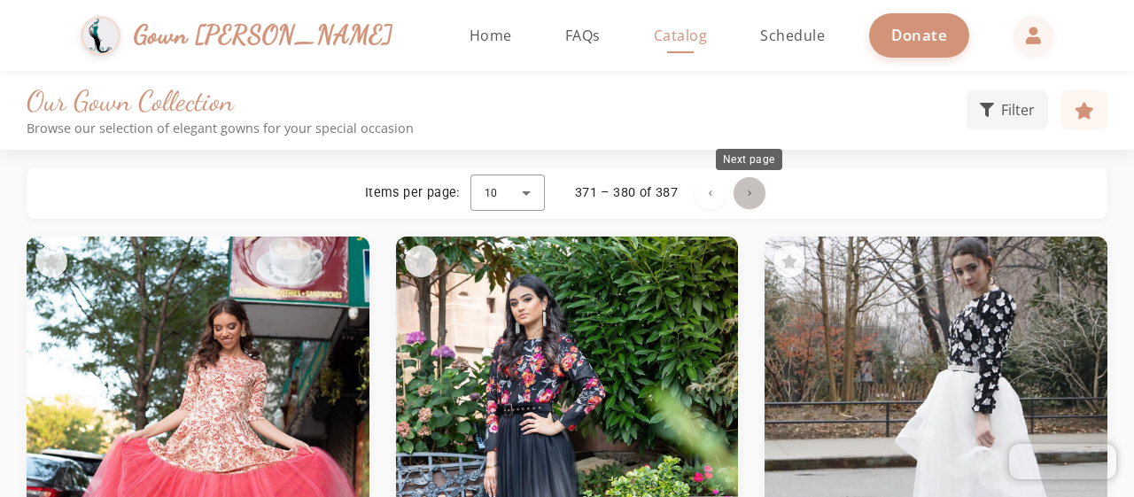
click at [757, 194] on span "Next page" at bounding box center [749, 193] width 43 height 43
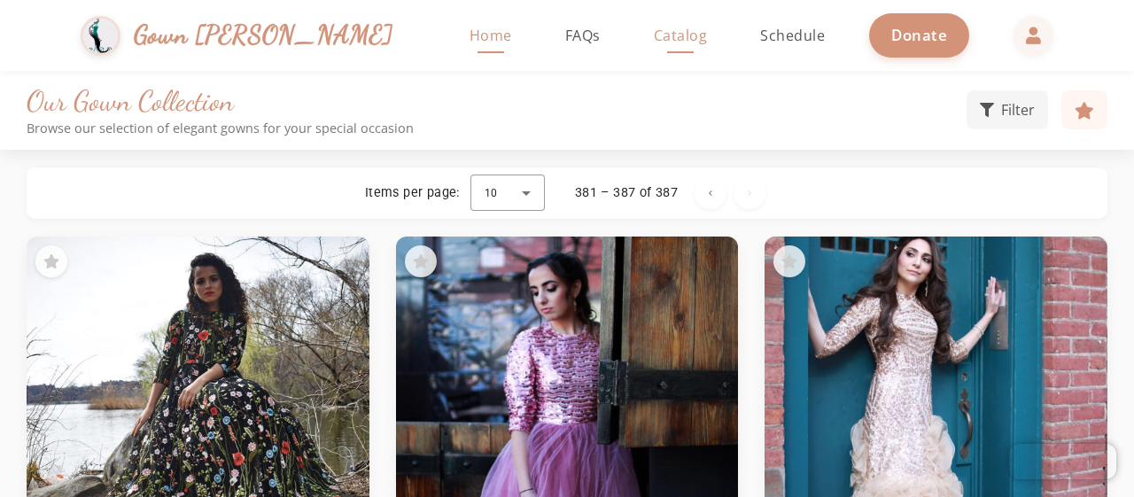
click at [469, 41] on span "Home" at bounding box center [490, 35] width 43 height 19
